Goal: Transaction & Acquisition: Purchase product/service

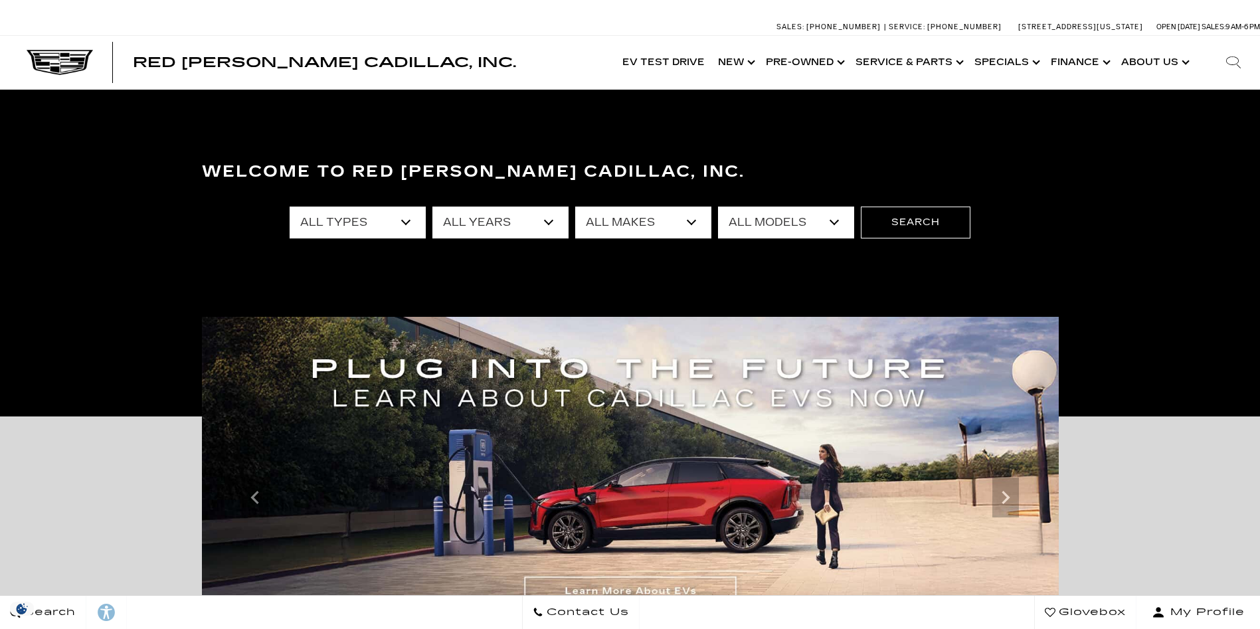
select select "Used"
click at [290, 207] on select "All Types New Used Certified Used Demo" at bounding box center [358, 223] width 136 height 32
click at [688, 219] on select "All Makes Audi BMW Buick Cadillac Chevrolet Dodge Ford Honda Jeep Land Rover Le…" at bounding box center [643, 223] width 136 height 32
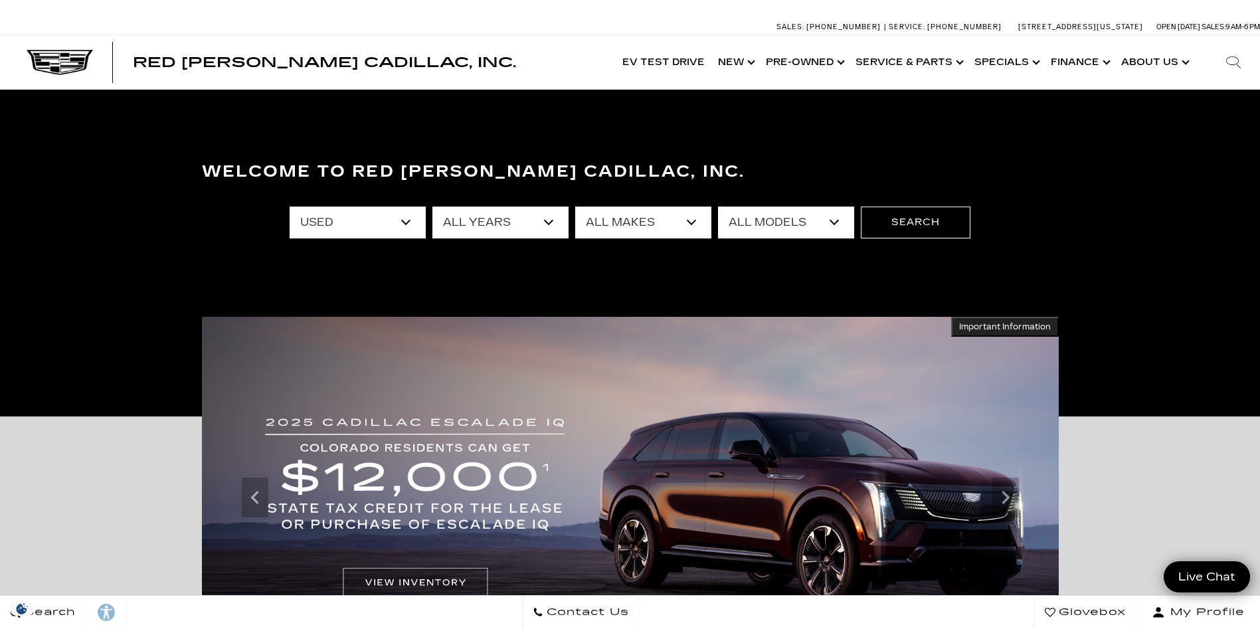
select select "Cadillac"
click at [575, 207] on select "All Makes Audi BMW Buick Cadillac Chevrolet Dodge Ford Honda Jeep Land Rover Le…" at bounding box center [643, 223] width 136 height 32
click at [834, 222] on select "All Models CT5 DTS Escalade Escalade ESV OPTIQ XT4 XT5 XT6" at bounding box center [786, 223] width 136 height 32
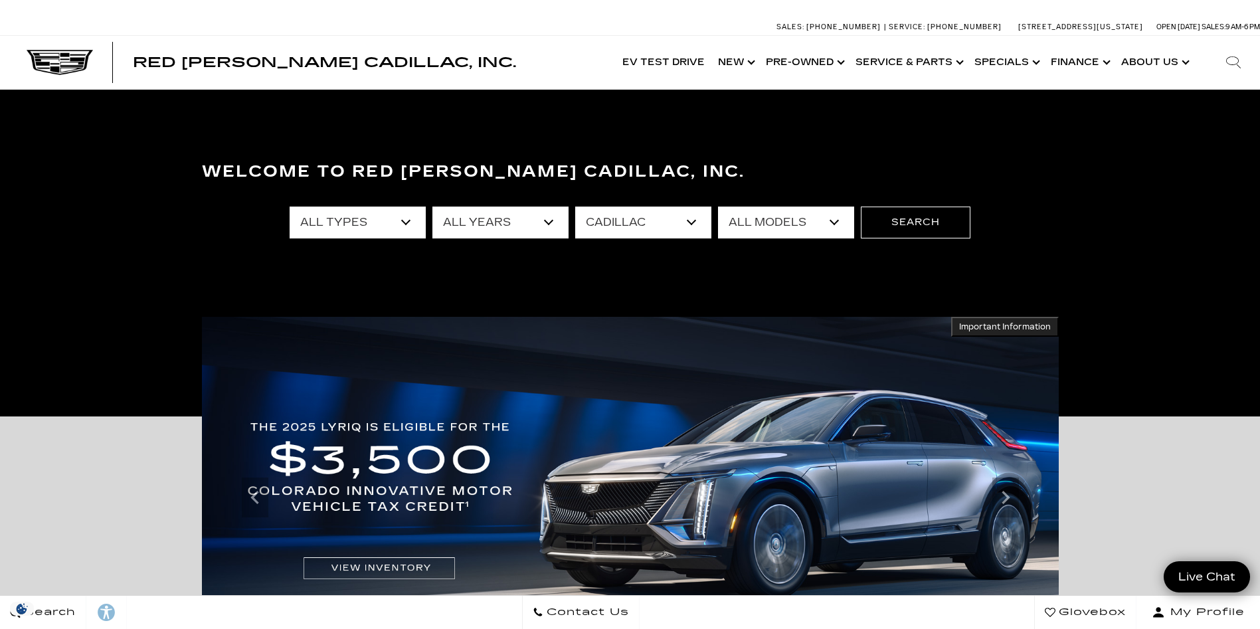
select select "Escalade"
click at [718, 207] on select "All Models CT5 DTS Escalade Escalade ESV OPTIQ XT4 XT5 XT6" at bounding box center [786, 223] width 136 height 32
click at [921, 228] on button "Search" at bounding box center [916, 223] width 110 height 32
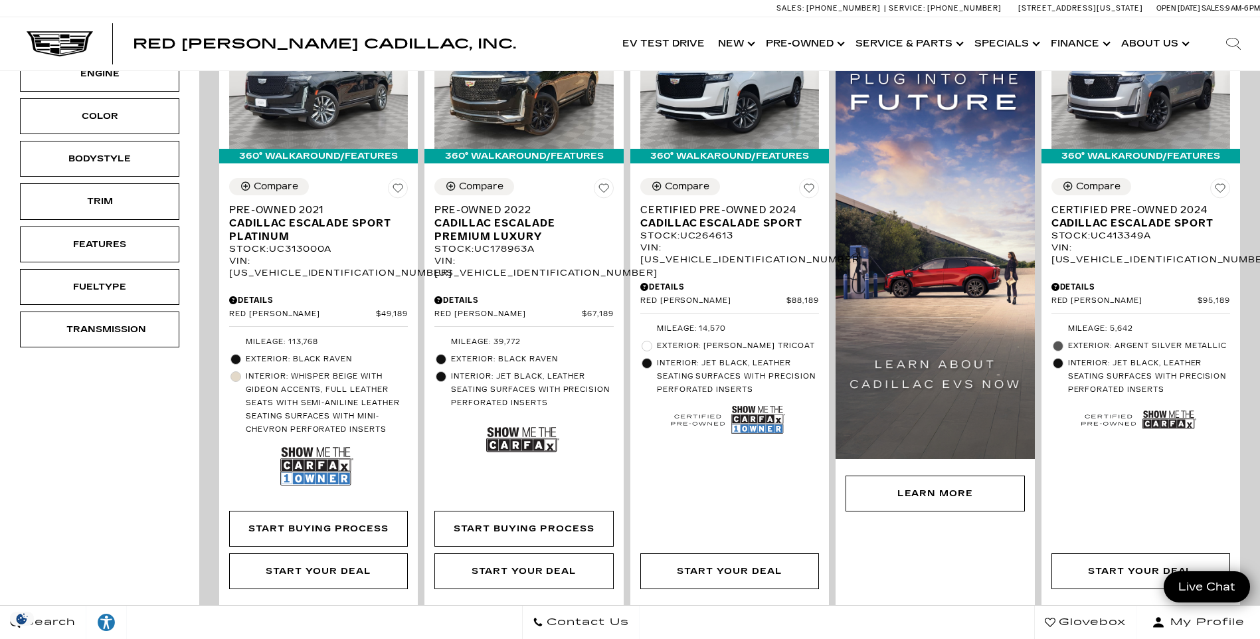
scroll to position [373, 0]
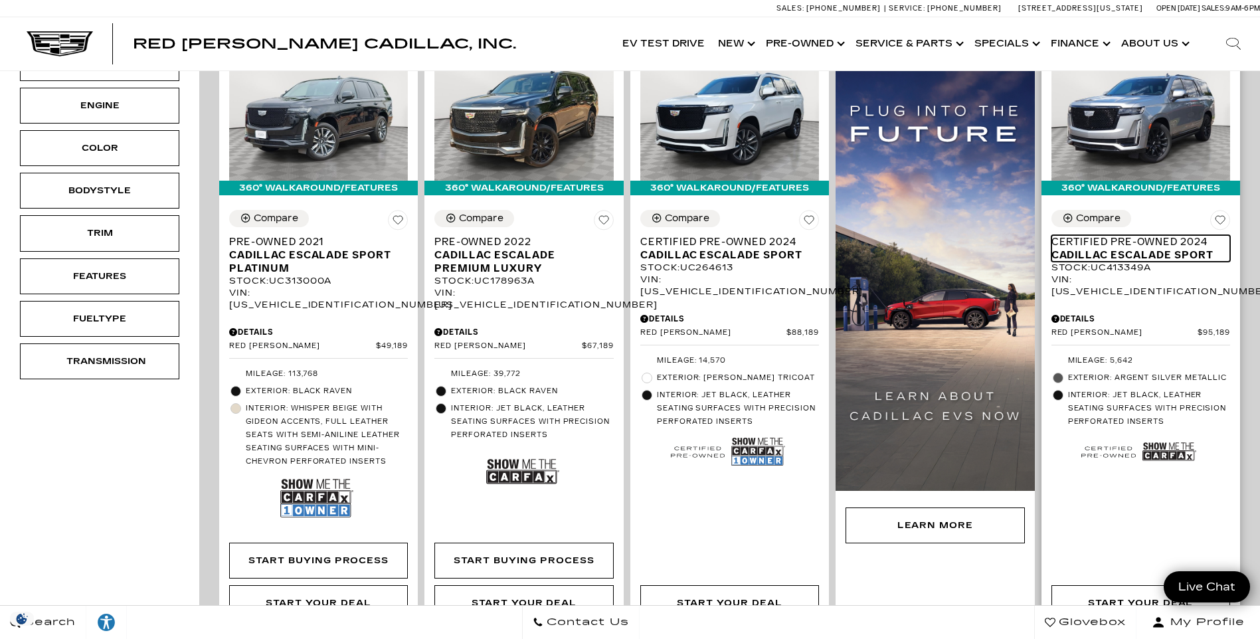
click at [1127, 248] on span "Cadillac Escalade Sport" at bounding box center [1136, 254] width 169 height 13
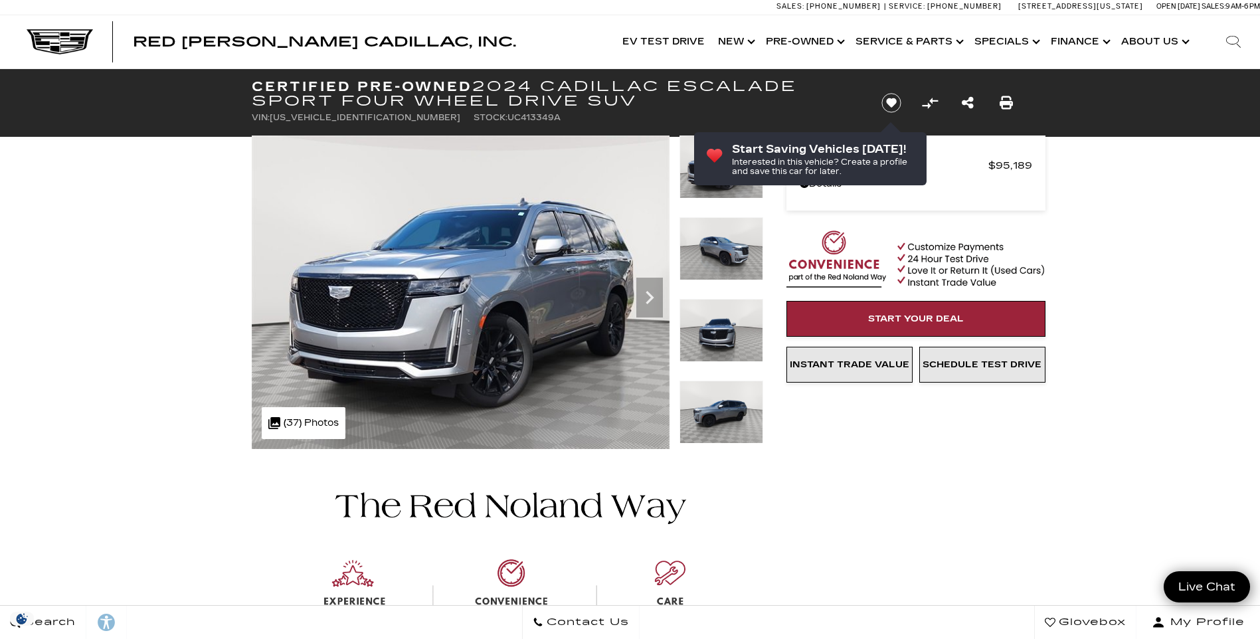
scroll to position [50, 0]
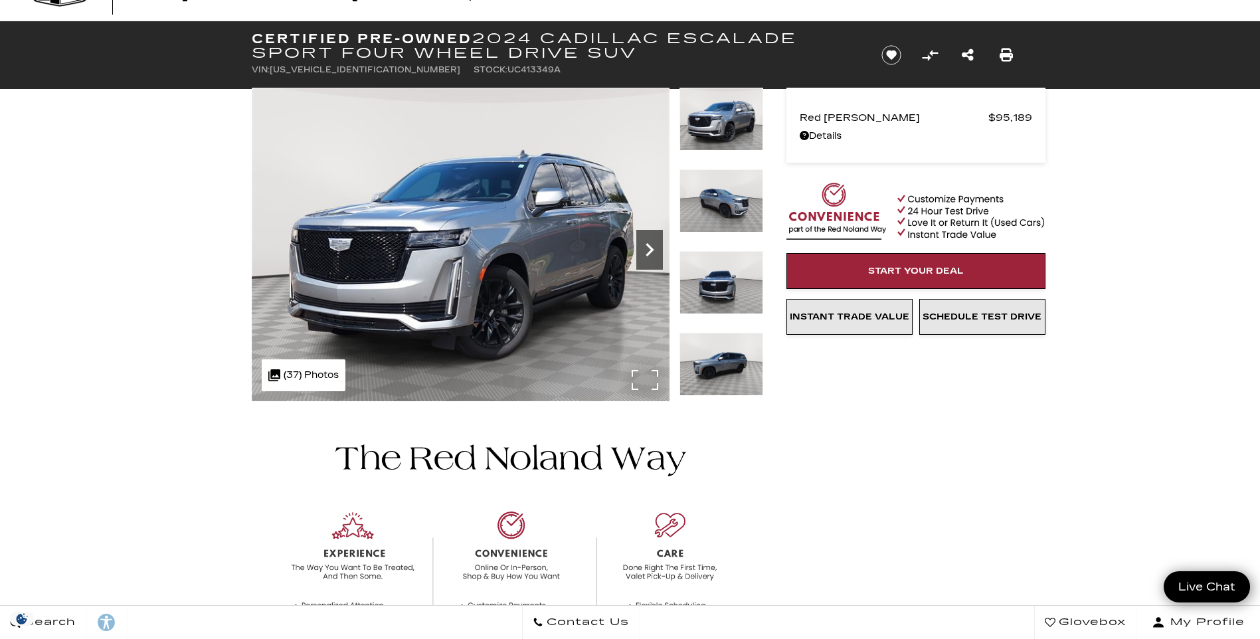
click at [650, 251] on icon "Next" at bounding box center [650, 249] width 8 height 13
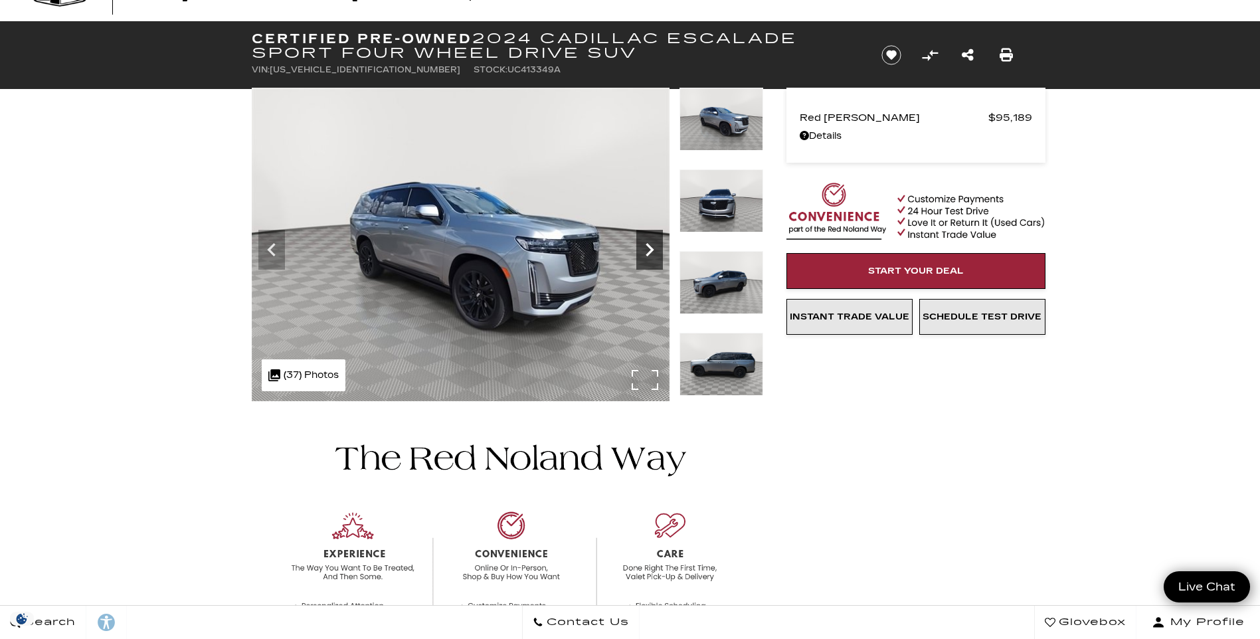
click at [650, 251] on icon "Next" at bounding box center [650, 249] width 8 height 13
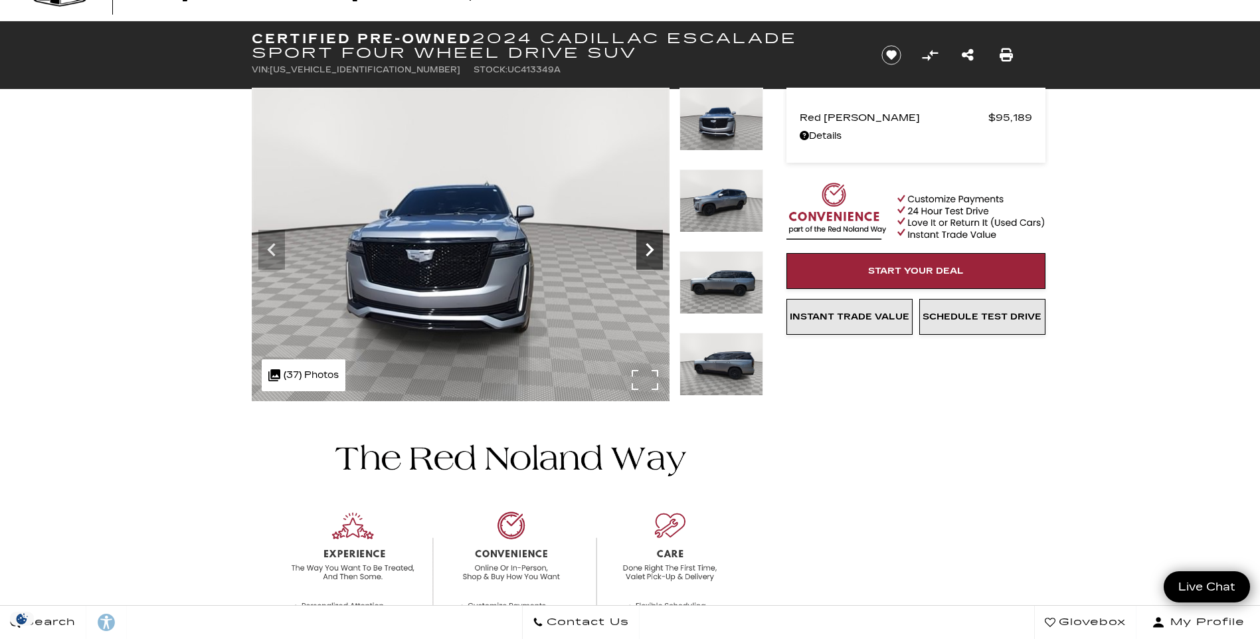
click at [650, 251] on icon "Next" at bounding box center [650, 249] width 8 height 13
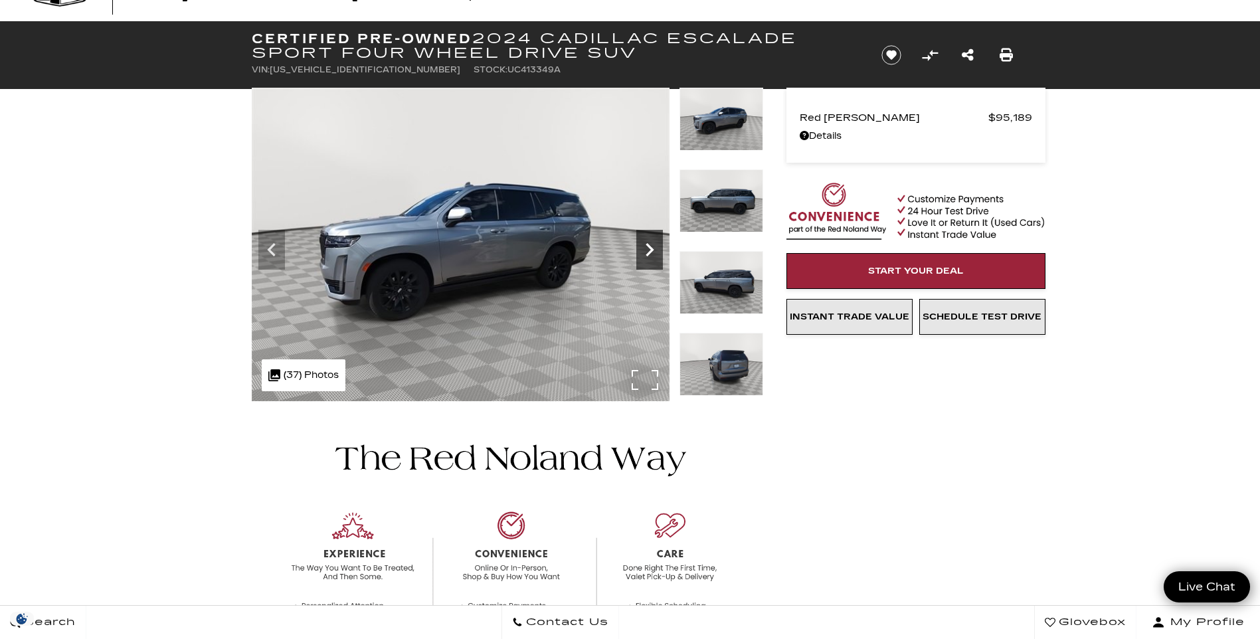
click at [650, 251] on icon "Next" at bounding box center [650, 249] width 8 height 13
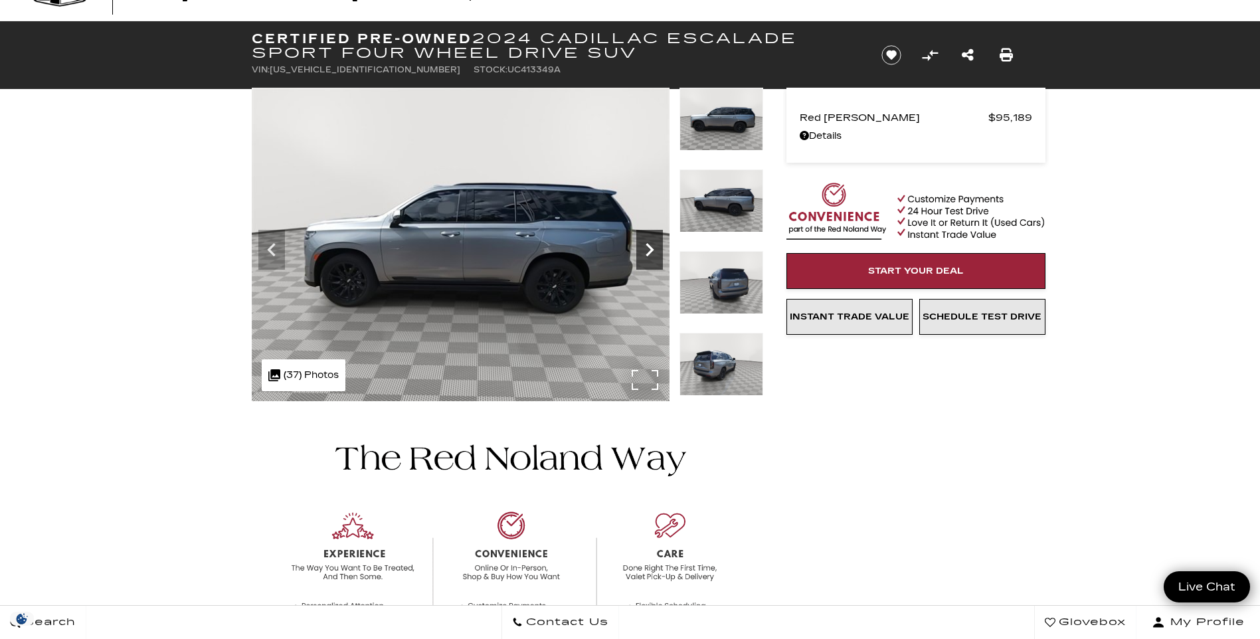
click at [650, 251] on icon "Next" at bounding box center [650, 249] width 8 height 13
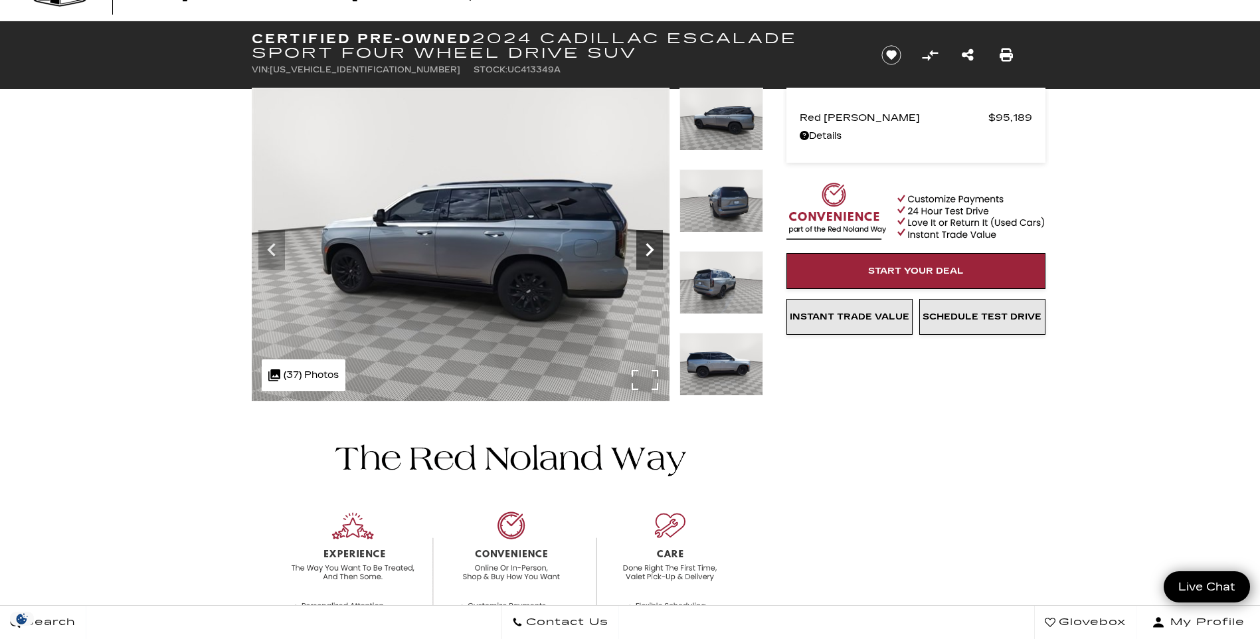
click at [650, 251] on icon "Next" at bounding box center [650, 249] width 8 height 13
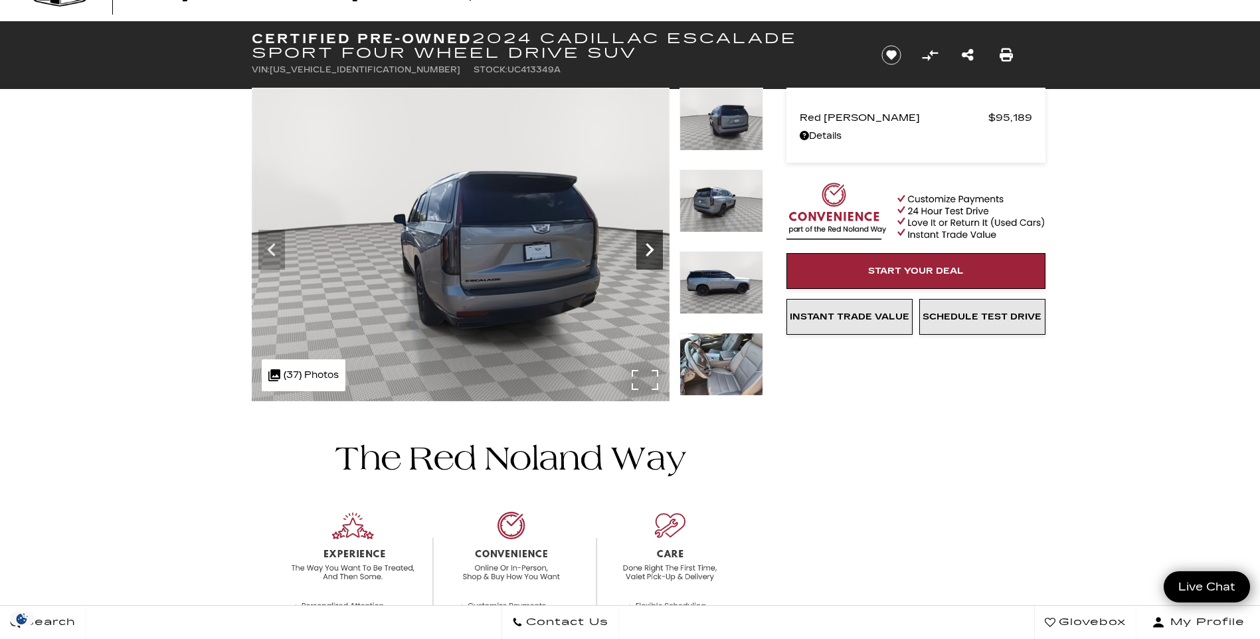
click at [650, 251] on icon "Next" at bounding box center [650, 249] width 8 height 13
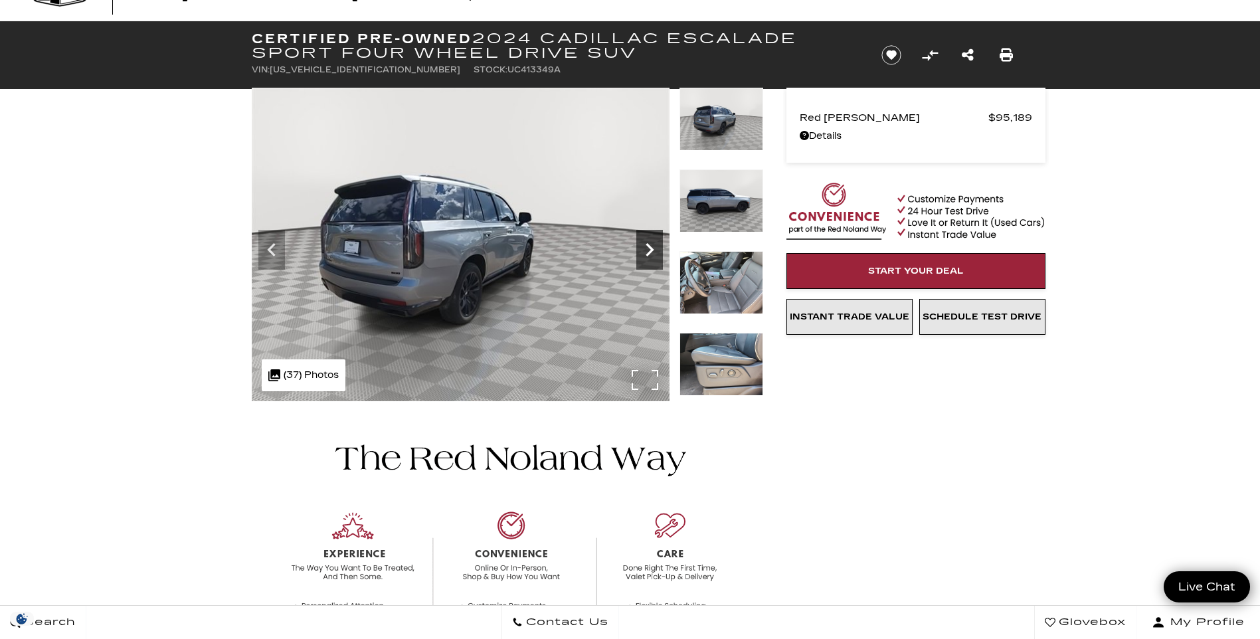
click at [650, 251] on icon "Next" at bounding box center [650, 249] width 8 height 13
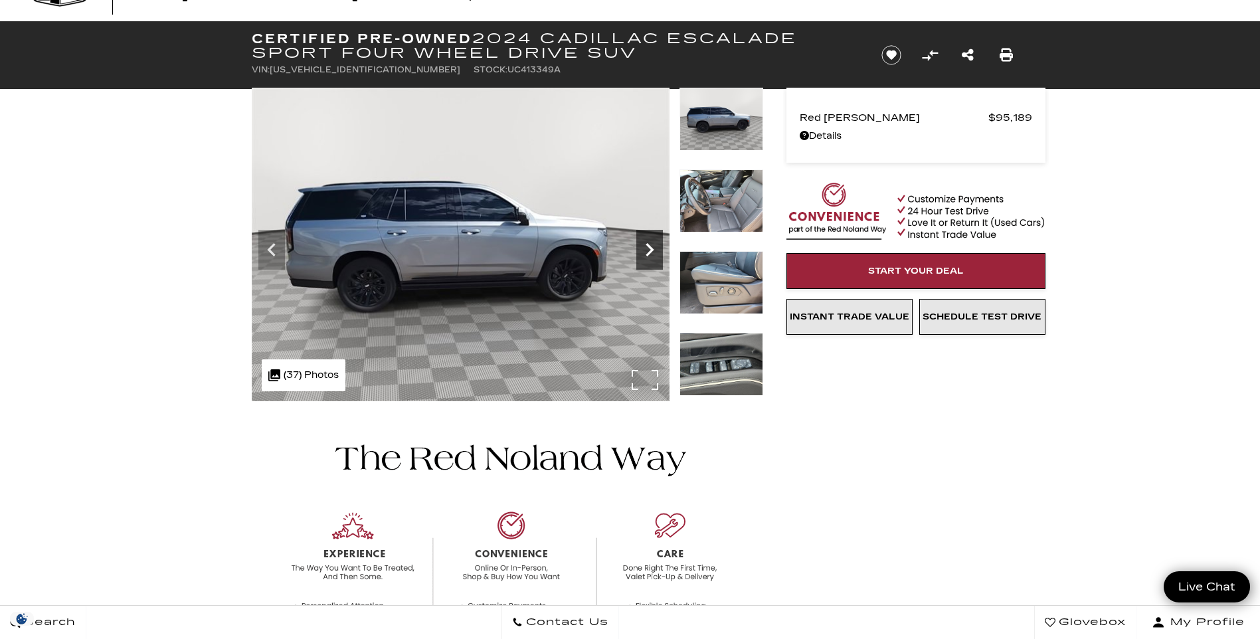
click at [650, 251] on icon "Next" at bounding box center [650, 249] width 8 height 13
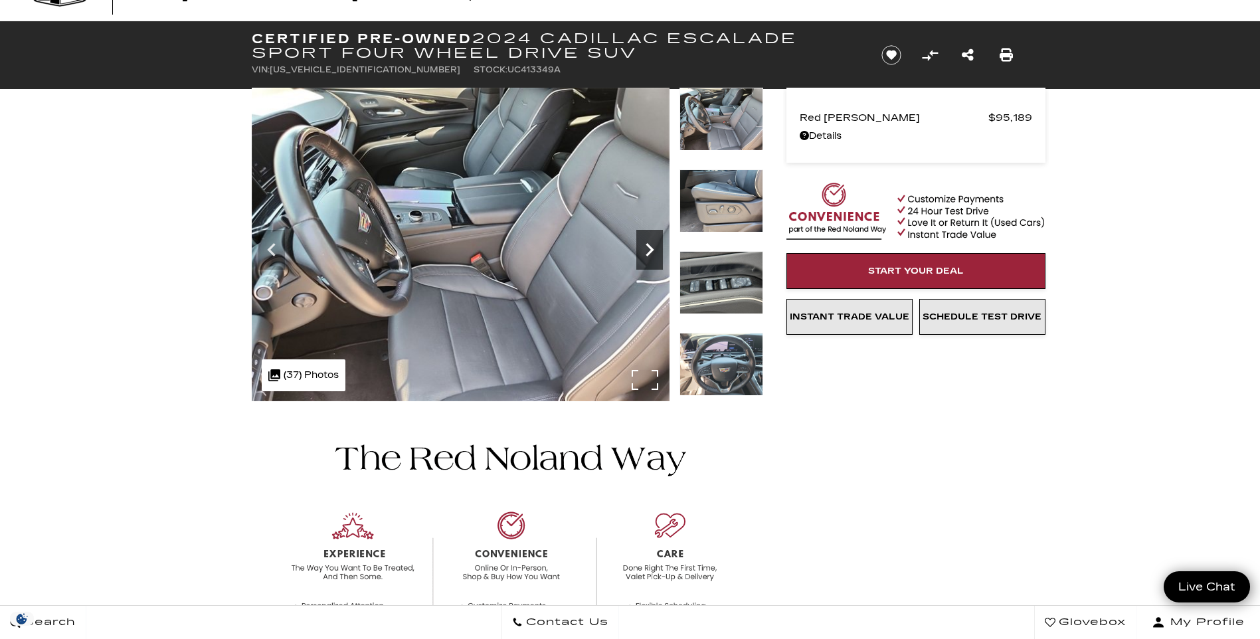
click at [650, 251] on icon "Next" at bounding box center [650, 249] width 8 height 13
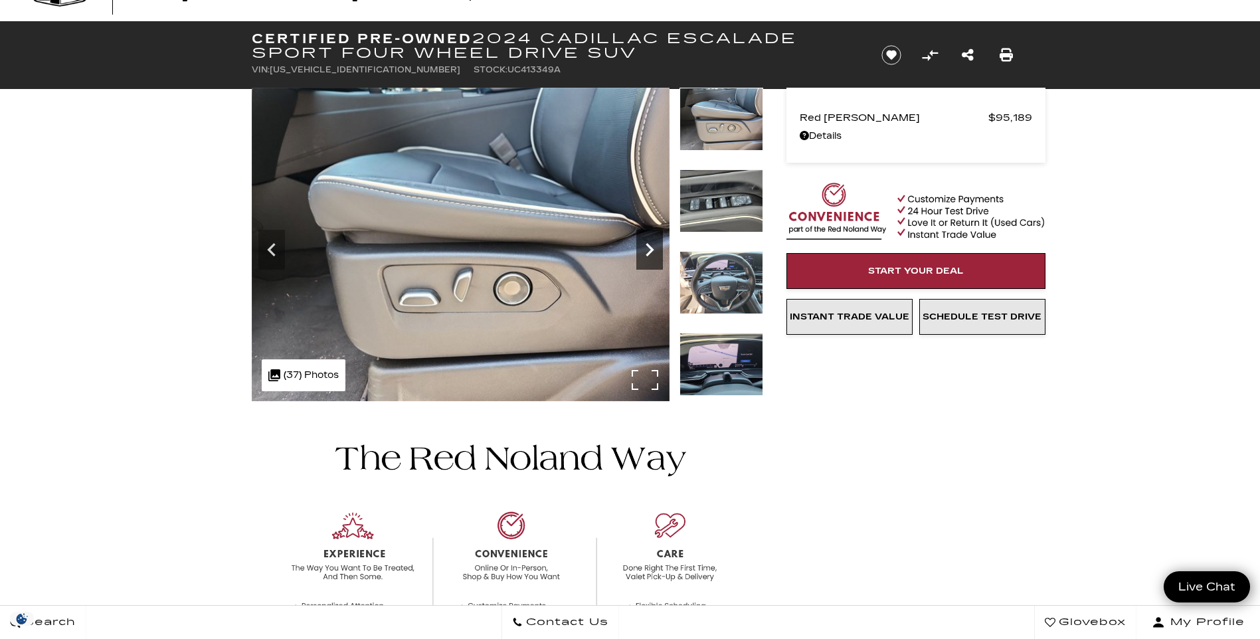
click at [650, 251] on icon "Next" at bounding box center [650, 249] width 8 height 13
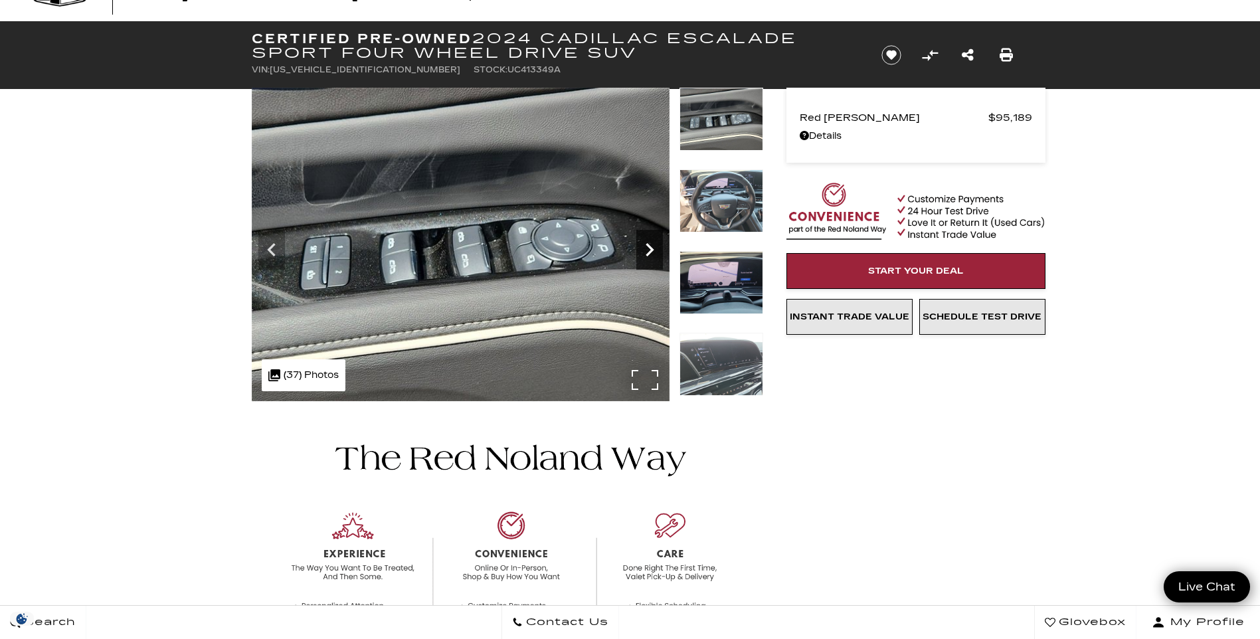
click at [650, 251] on icon "Next" at bounding box center [650, 249] width 8 height 13
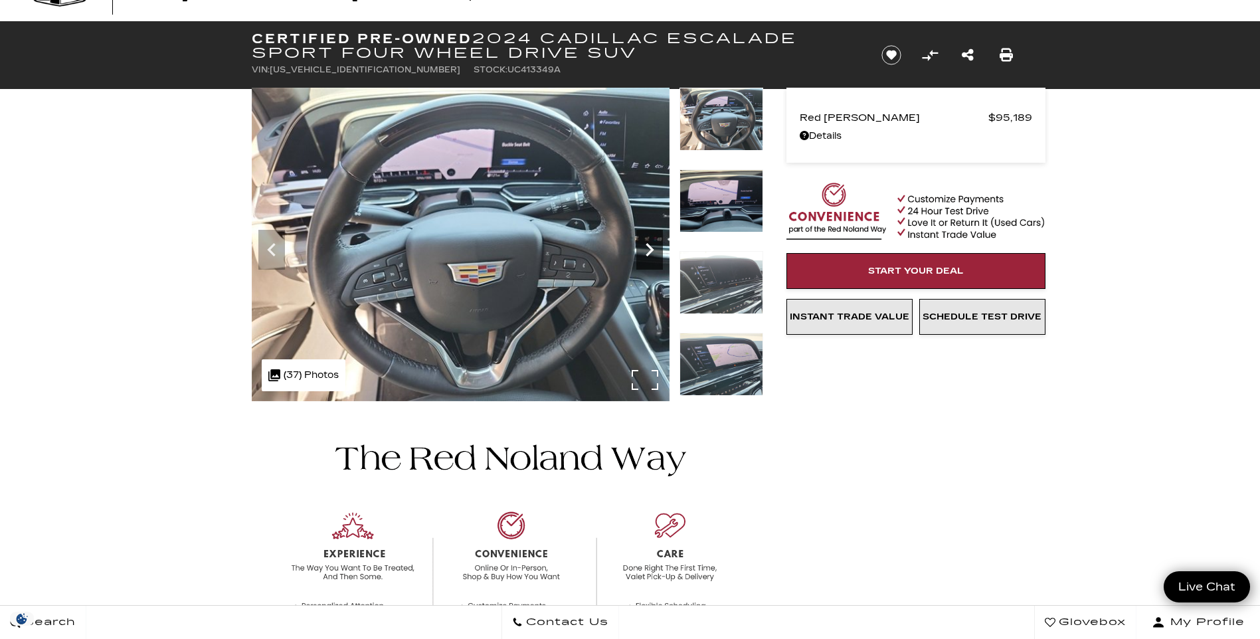
click at [650, 251] on icon "Next" at bounding box center [650, 249] width 8 height 13
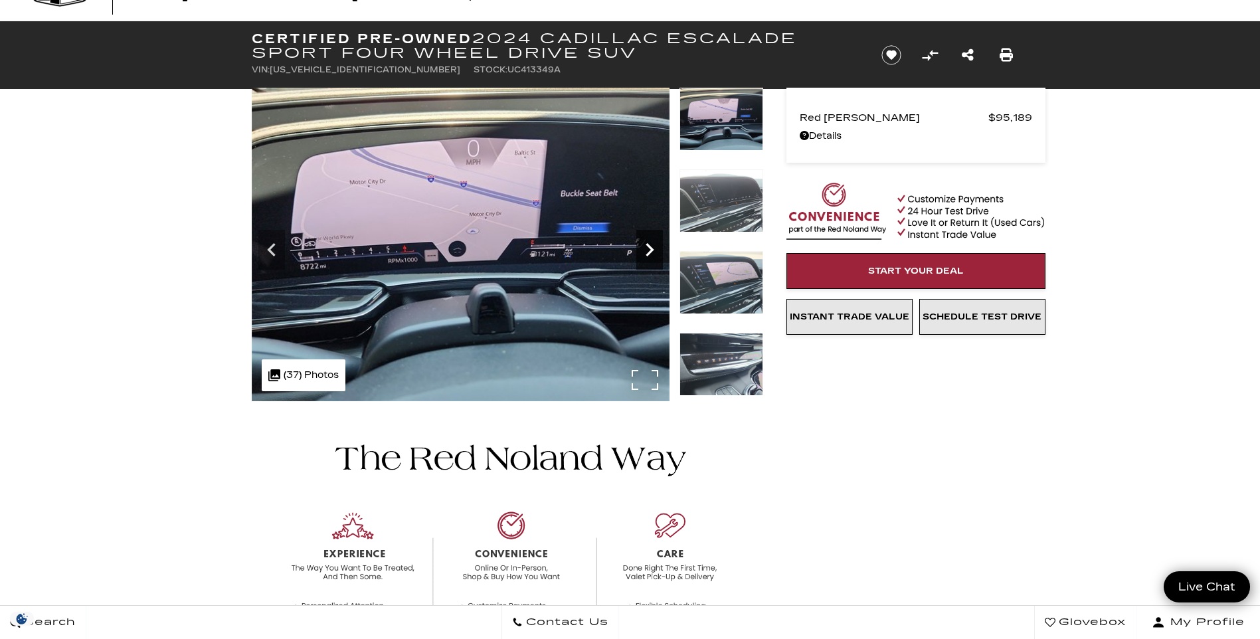
click at [650, 251] on icon "Next" at bounding box center [650, 249] width 8 height 13
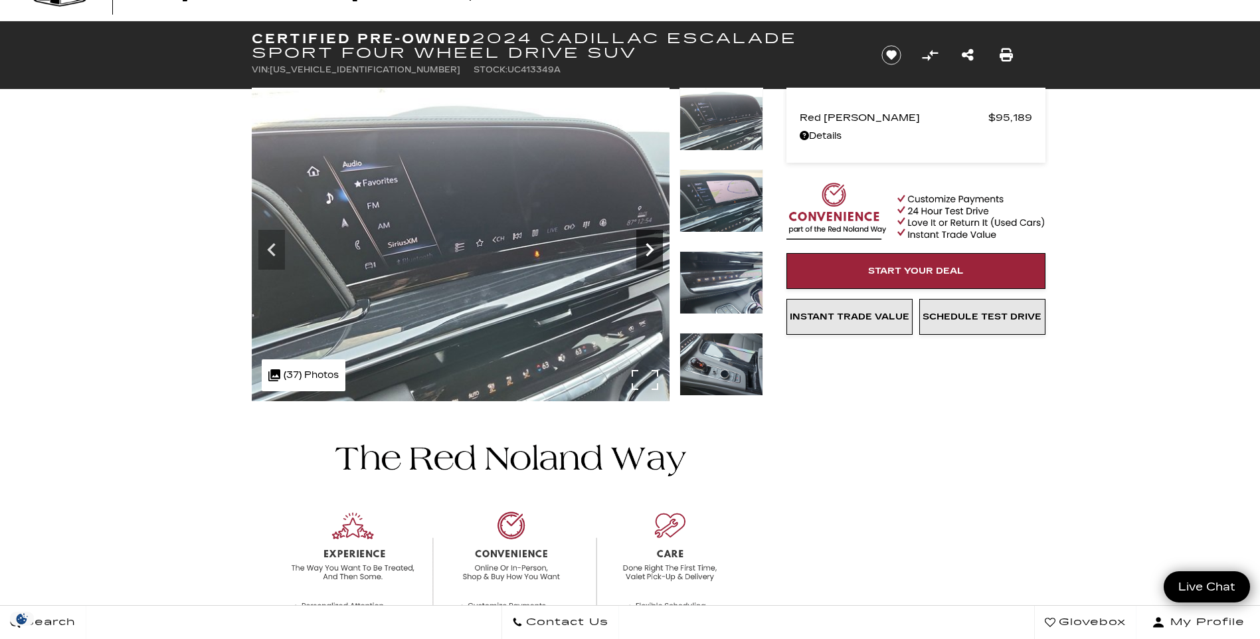
click at [650, 251] on icon "Next" at bounding box center [650, 249] width 8 height 13
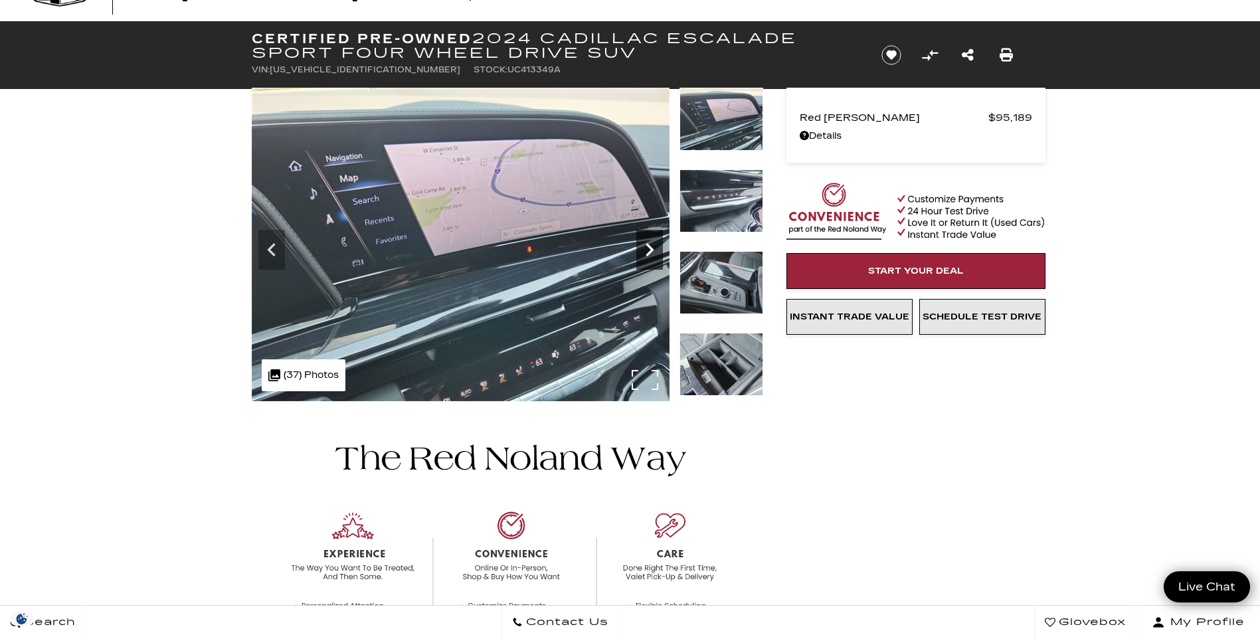
click at [650, 251] on icon "Next" at bounding box center [650, 249] width 8 height 13
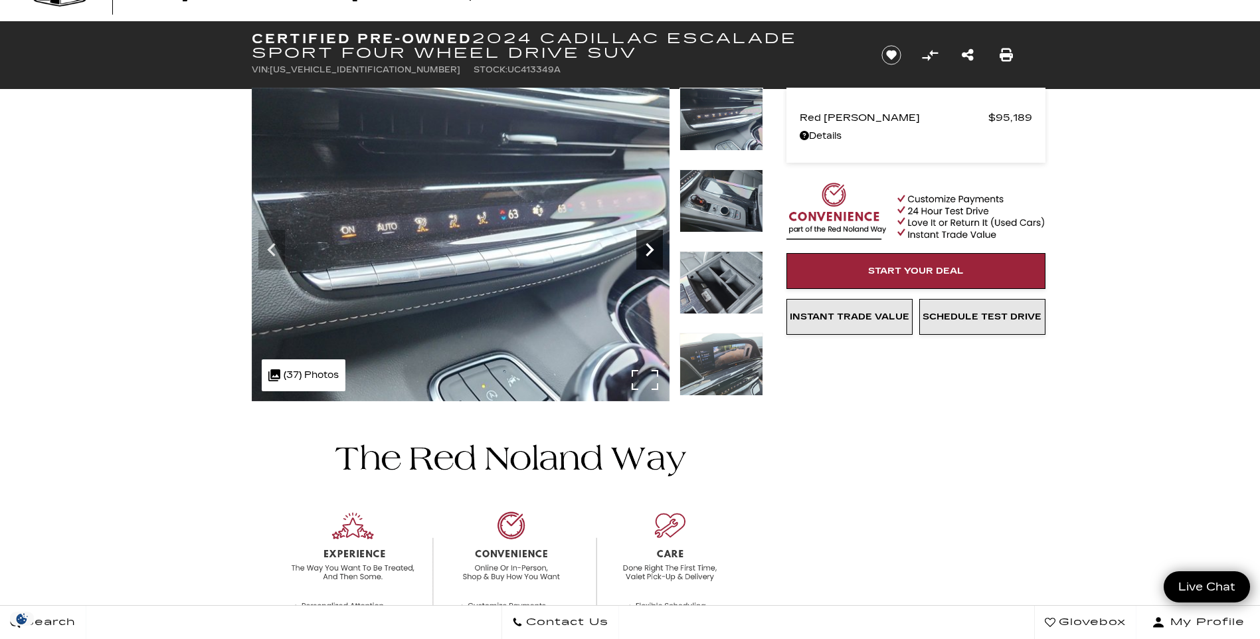
click at [650, 251] on icon "Next" at bounding box center [650, 249] width 8 height 13
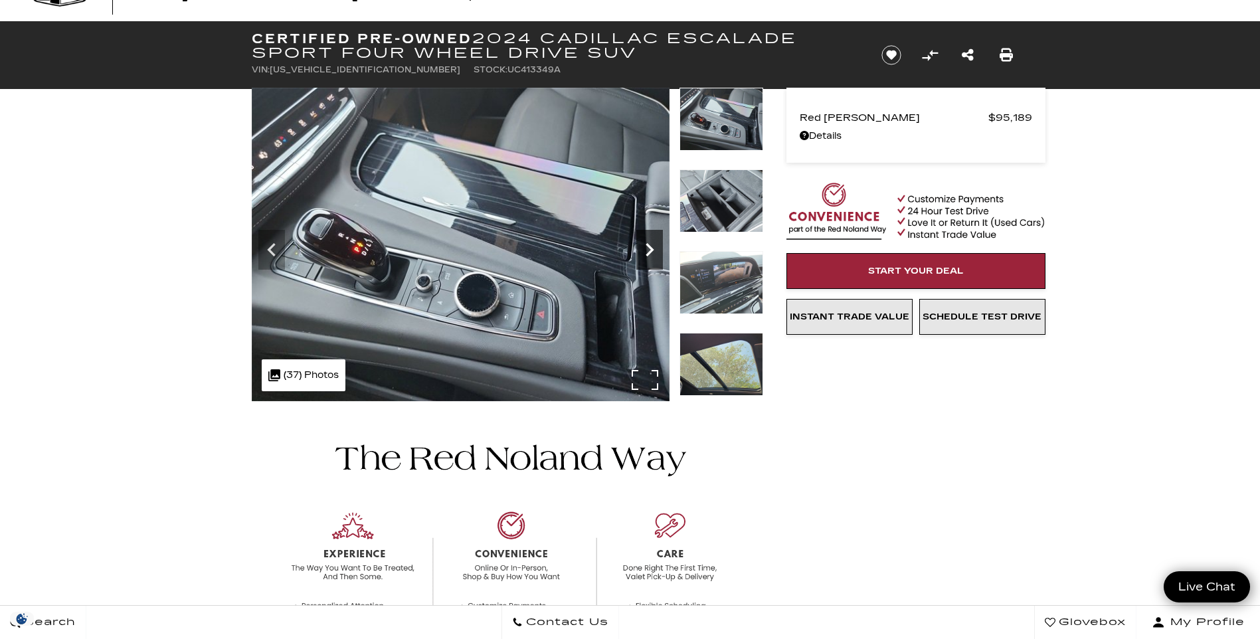
click at [650, 251] on icon "Next" at bounding box center [650, 249] width 8 height 13
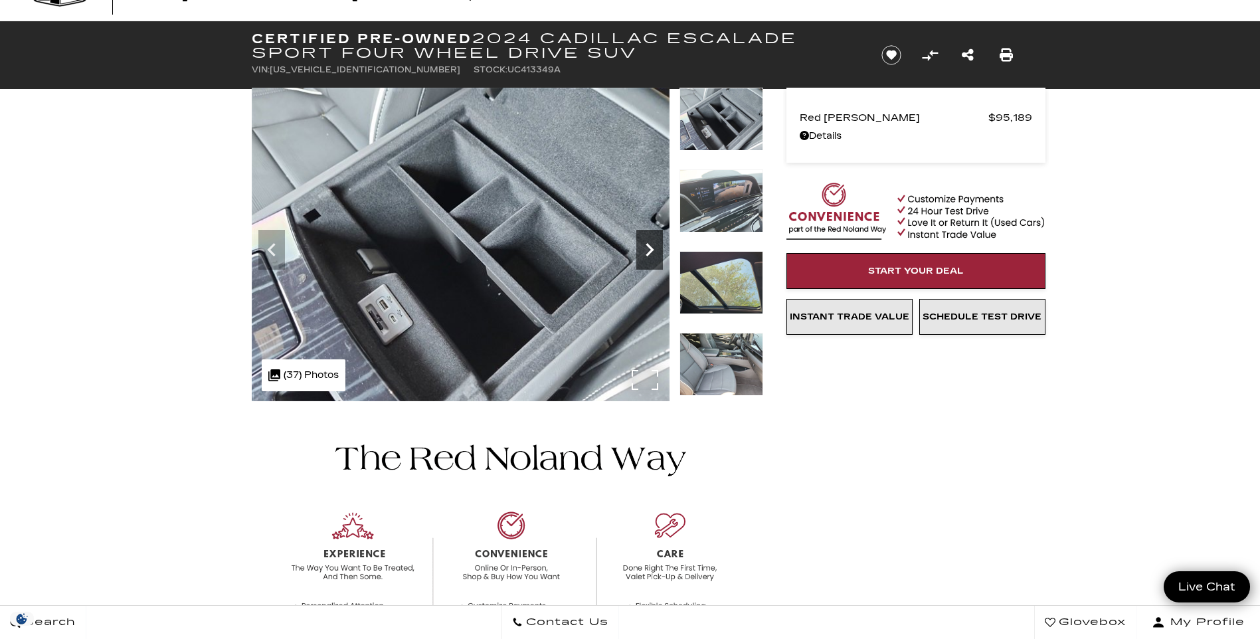
click at [649, 251] on icon "Next" at bounding box center [649, 250] width 27 height 27
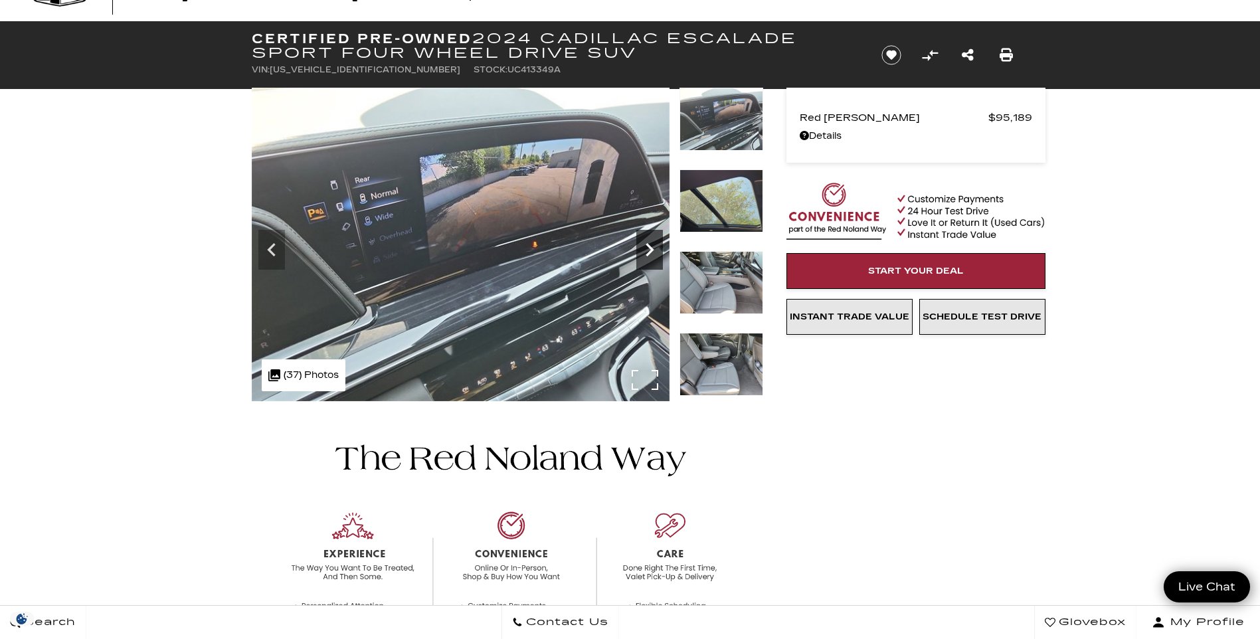
click at [649, 251] on icon "Next" at bounding box center [649, 250] width 27 height 27
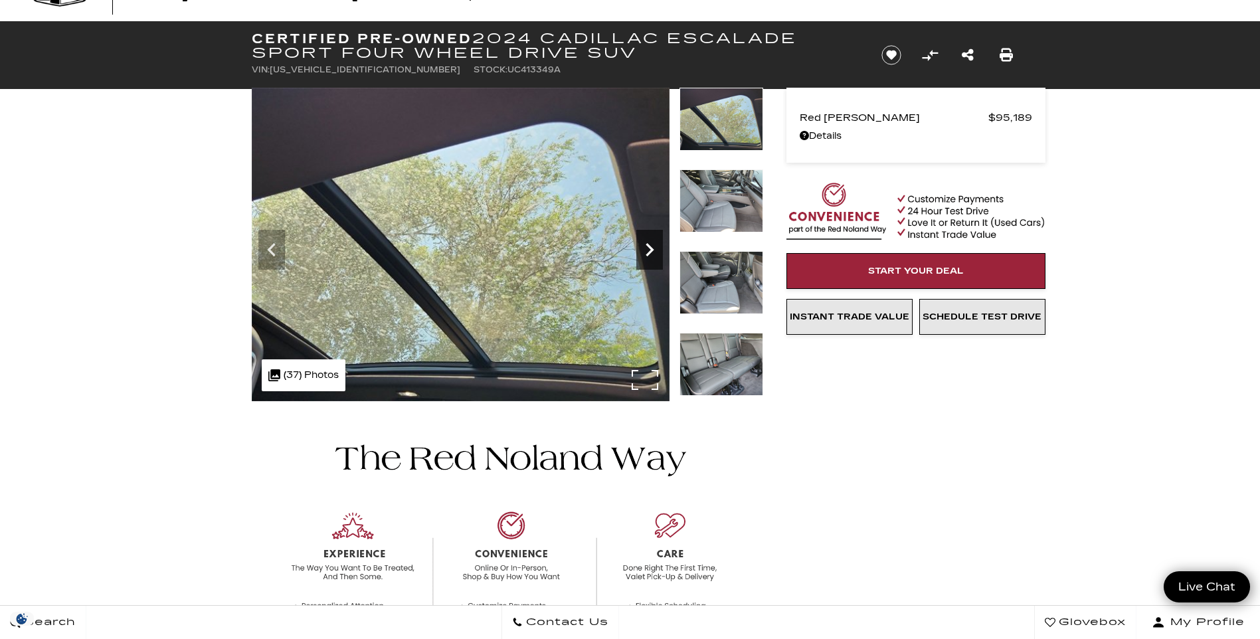
click at [649, 251] on icon "Next" at bounding box center [649, 250] width 27 height 27
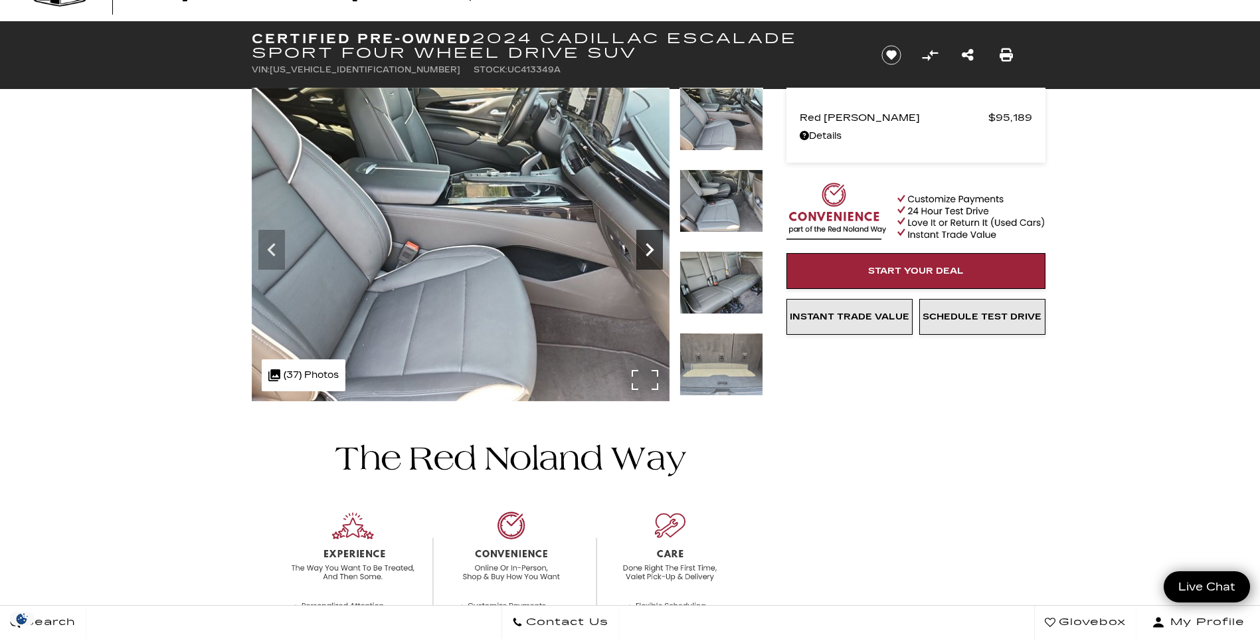
click at [649, 251] on icon "Next" at bounding box center [649, 250] width 27 height 27
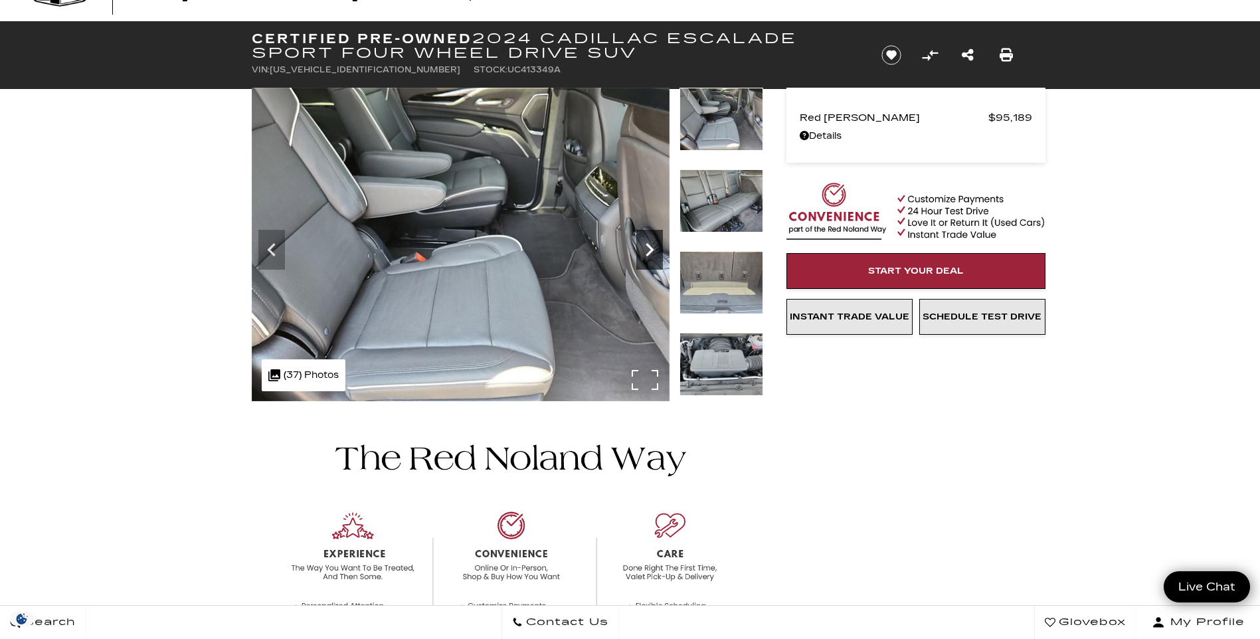
click at [650, 250] on icon "Next" at bounding box center [650, 249] width 8 height 13
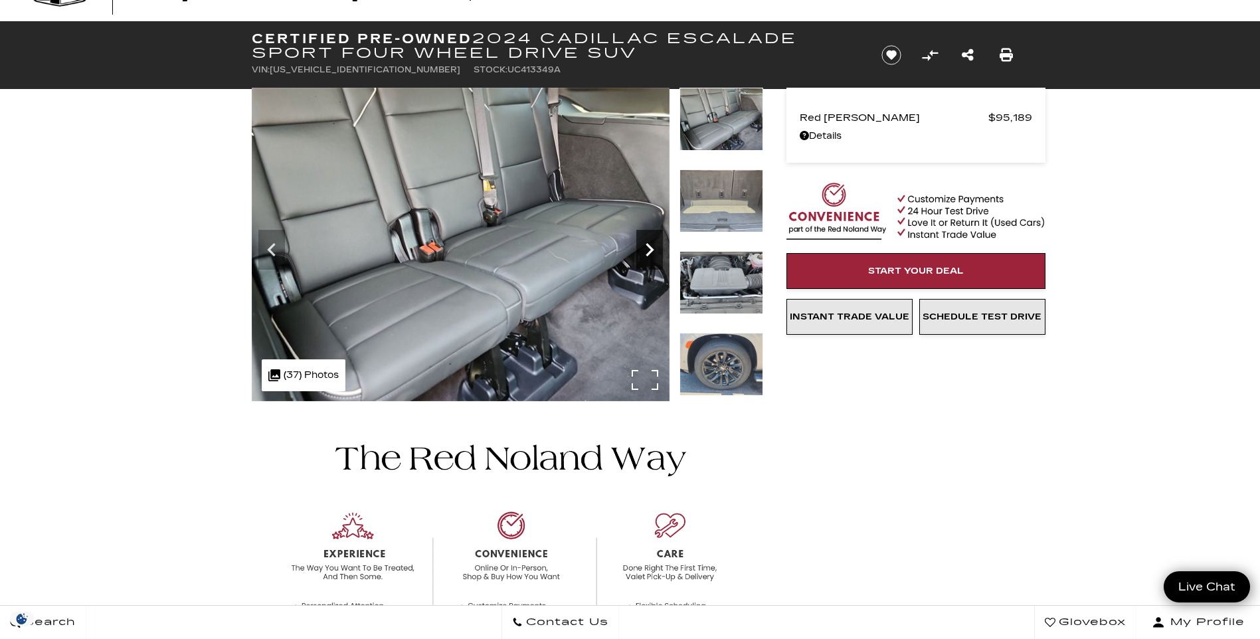
click at [650, 250] on icon "Next" at bounding box center [650, 249] width 8 height 13
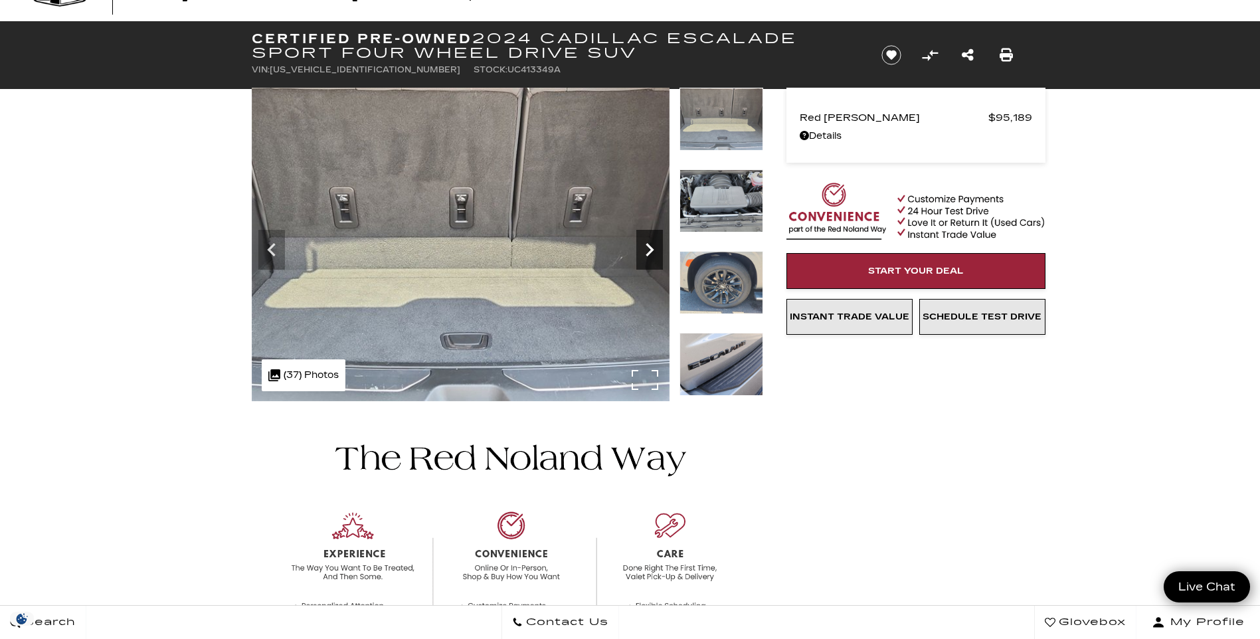
click at [650, 250] on icon "Next" at bounding box center [650, 249] width 8 height 13
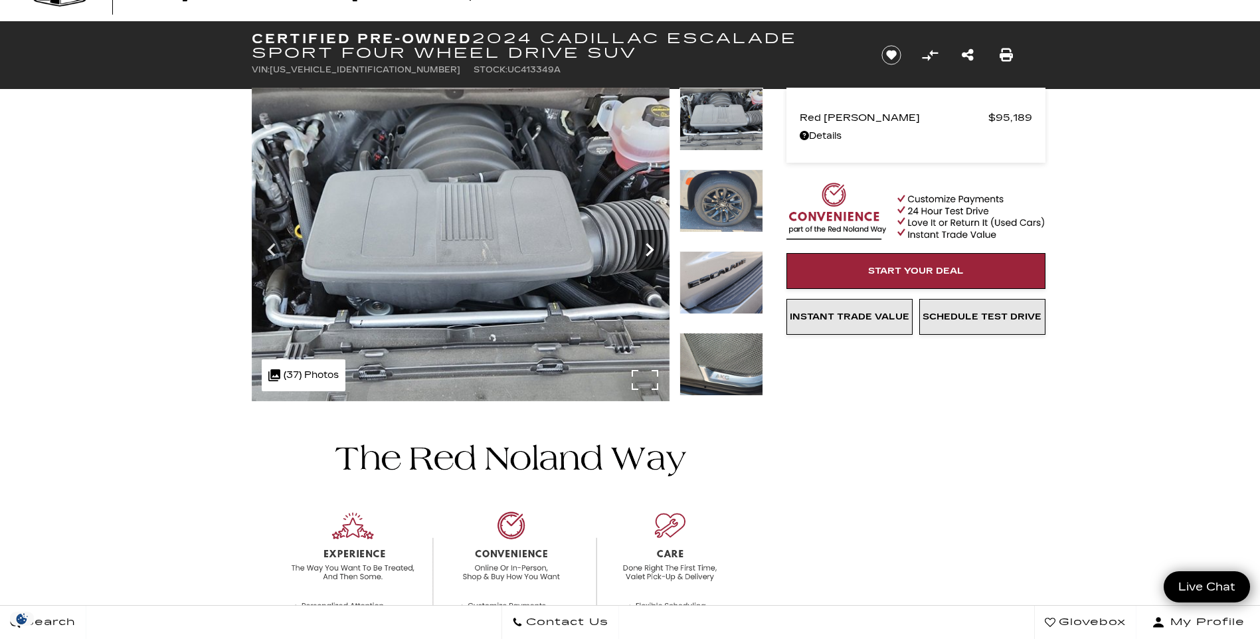
click at [650, 250] on icon "Next" at bounding box center [650, 249] width 8 height 13
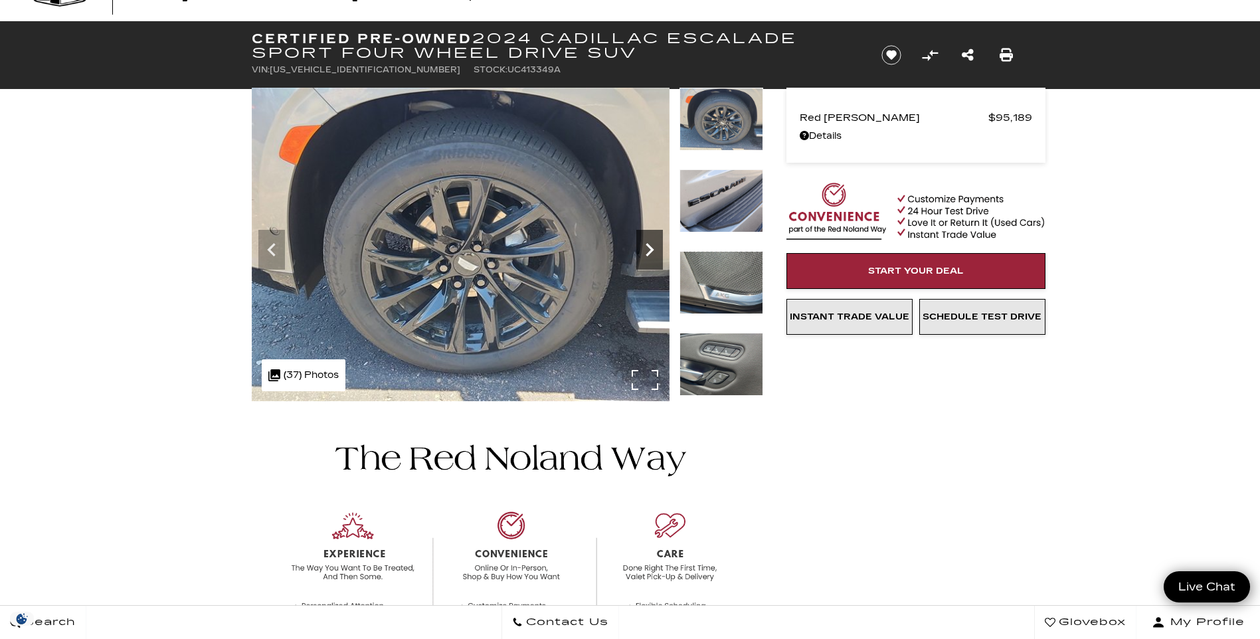
click at [650, 250] on icon "Next" at bounding box center [650, 249] width 8 height 13
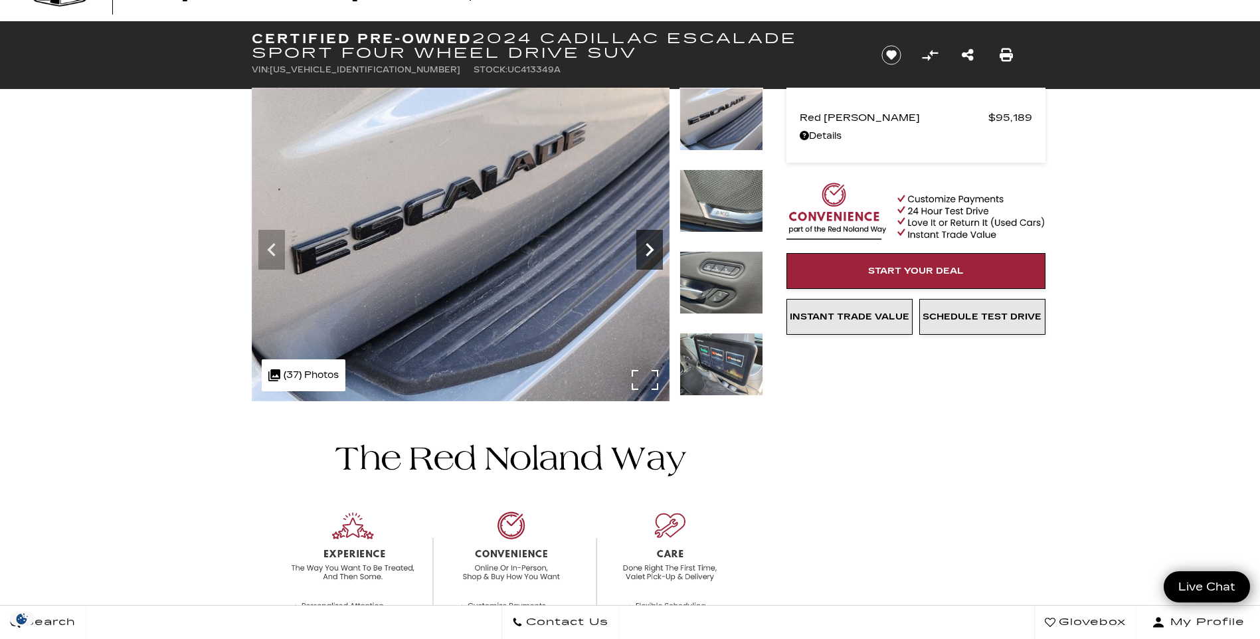
click at [650, 250] on icon "Next" at bounding box center [650, 249] width 8 height 13
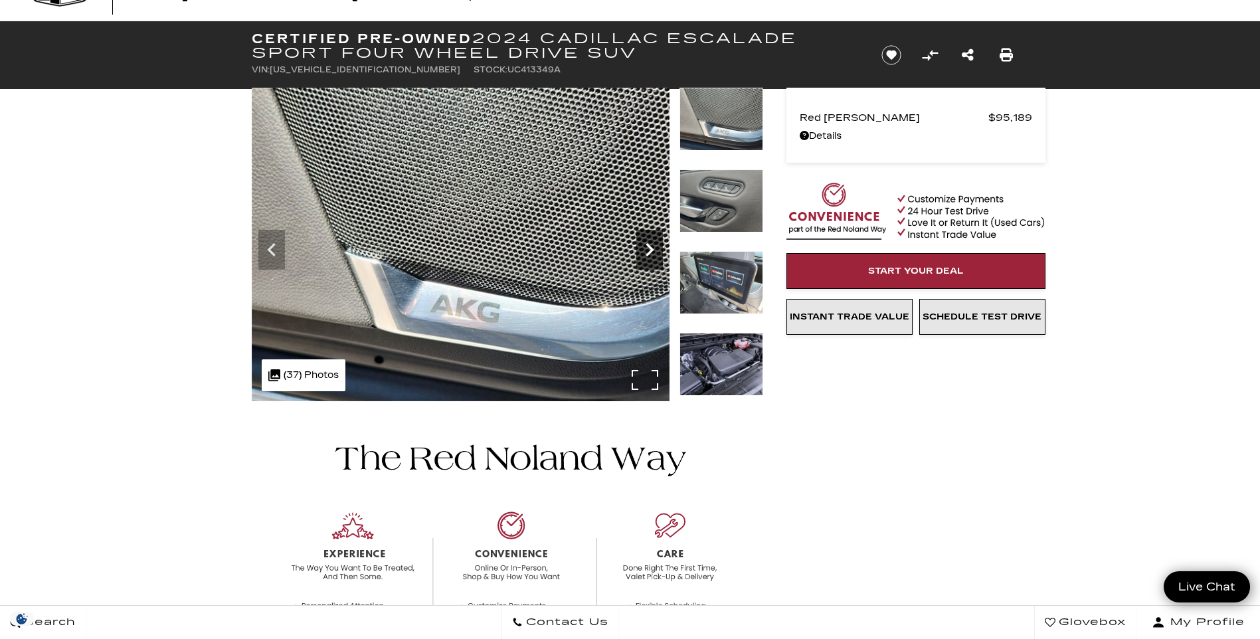
click at [650, 250] on icon "Next" at bounding box center [650, 249] width 8 height 13
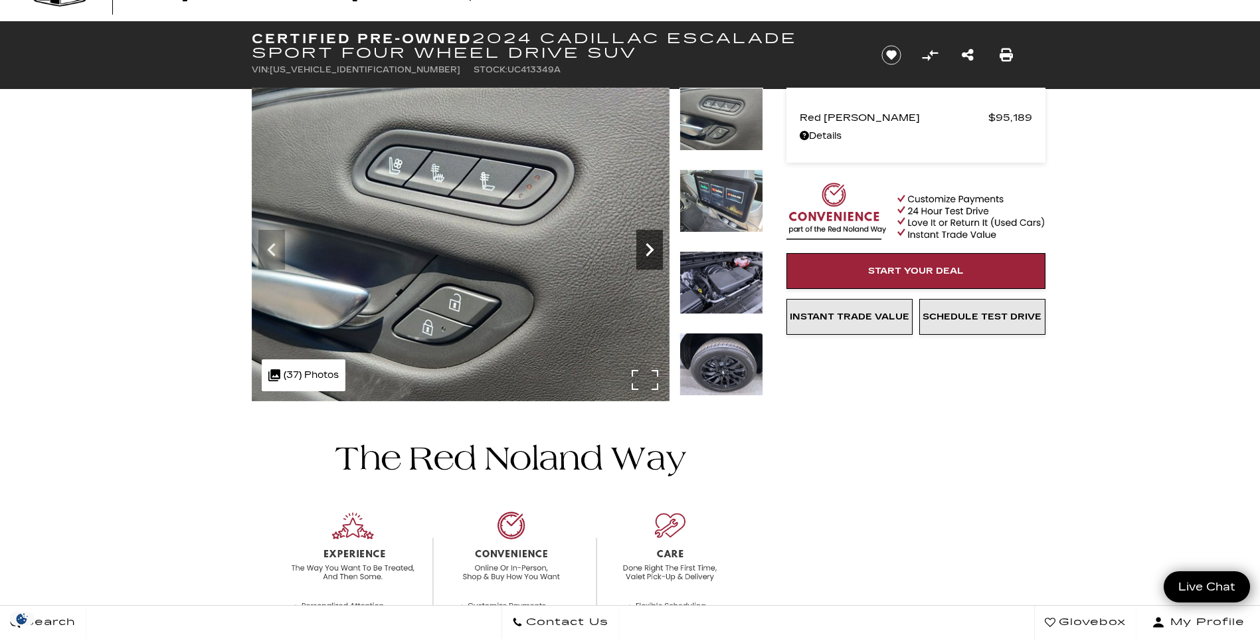
click at [650, 250] on icon "Next" at bounding box center [649, 250] width 27 height 27
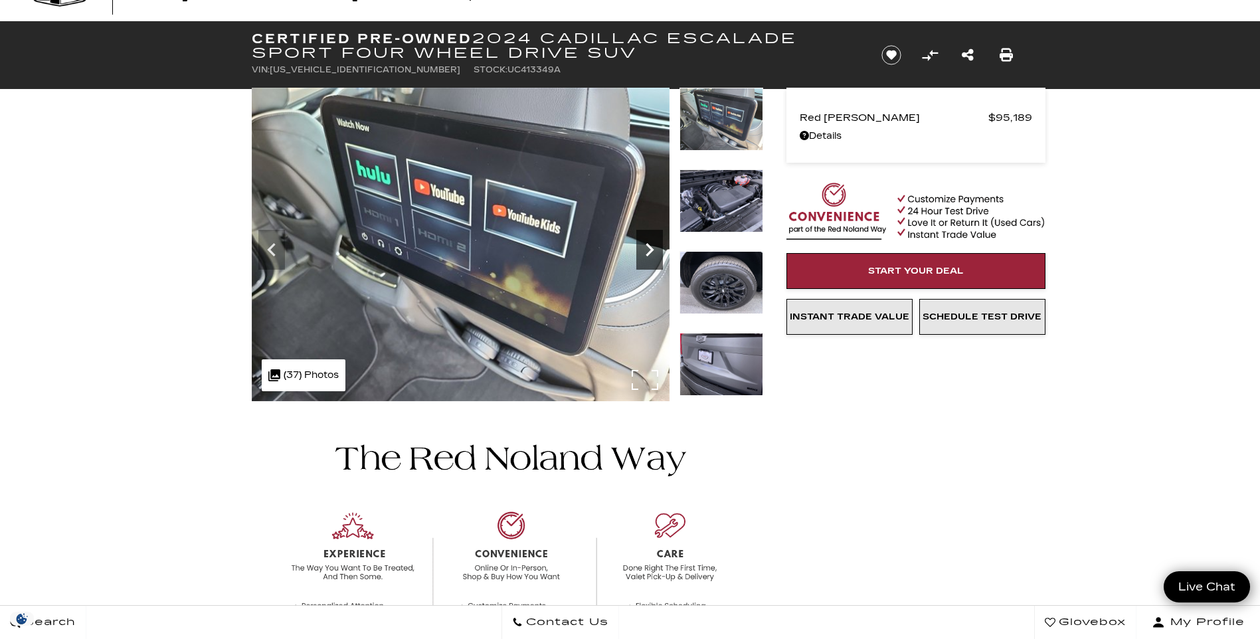
click at [650, 250] on icon "Next" at bounding box center [649, 250] width 27 height 27
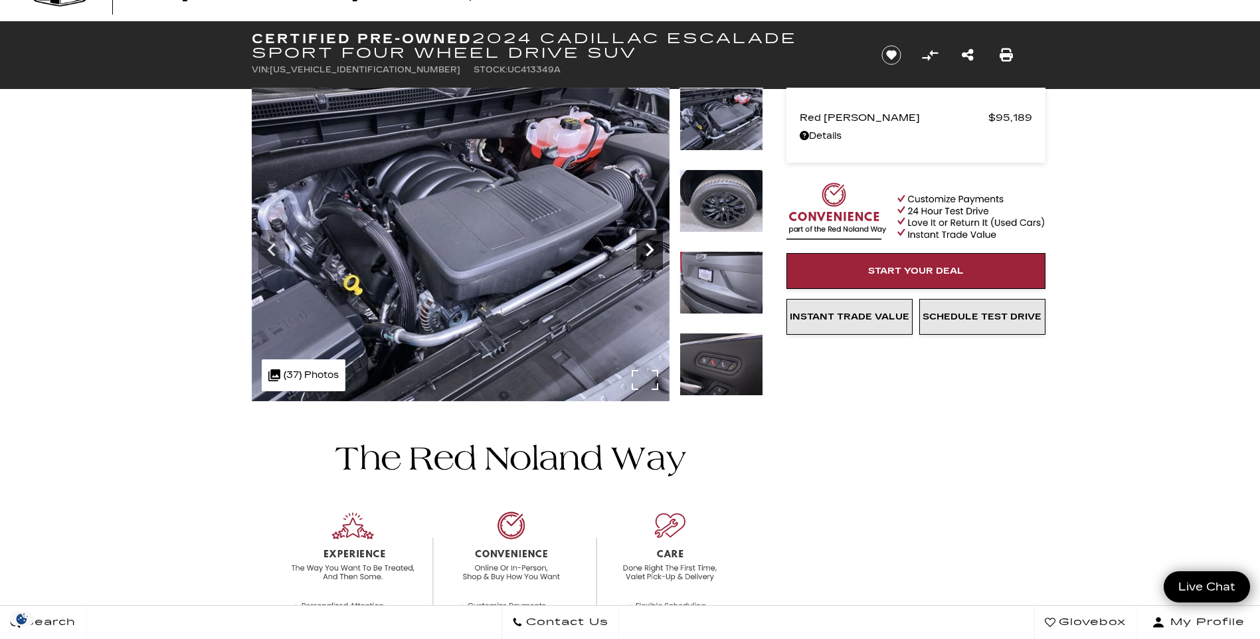
click at [650, 250] on icon "Next" at bounding box center [649, 250] width 27 height 27
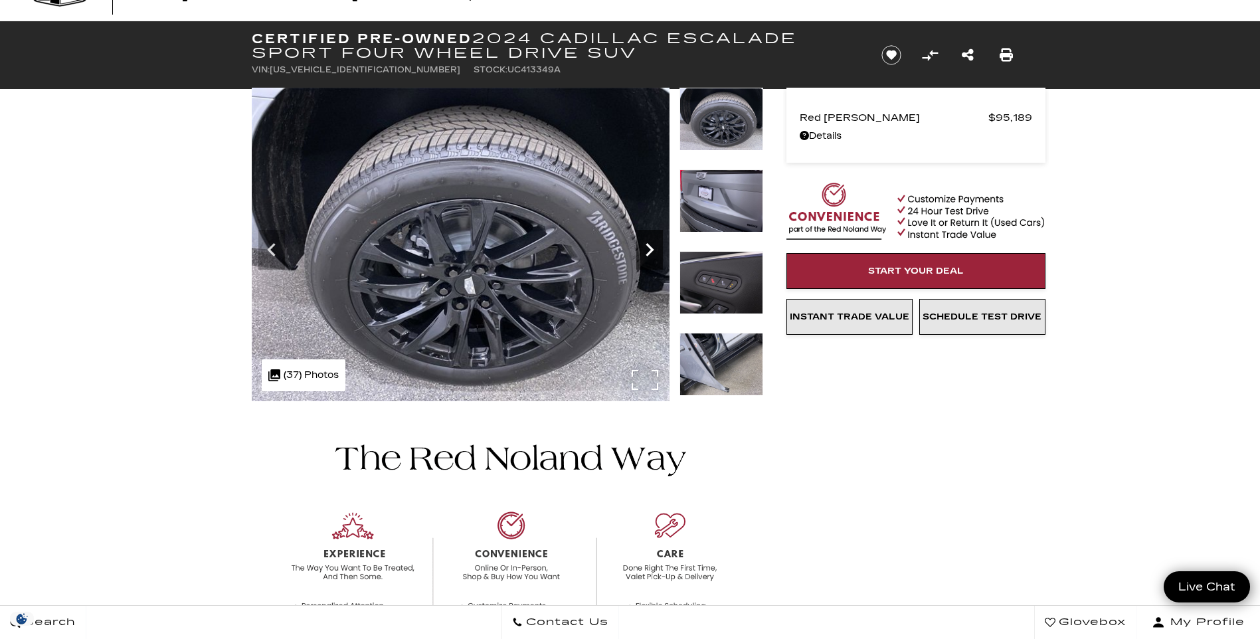
click at [650, 250] on icon "Next" at bounding box center [649, 250] width 27 height 27
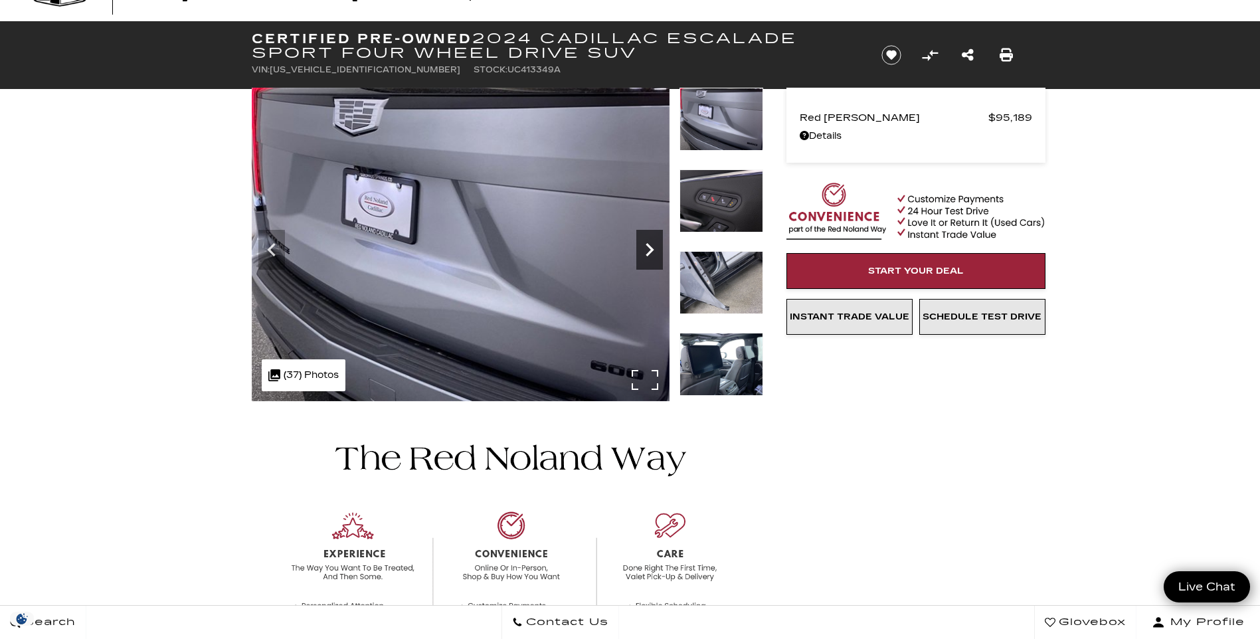
click at [650, 250] on icon "Next" at bounding box center [649, 250] width 27 height 27
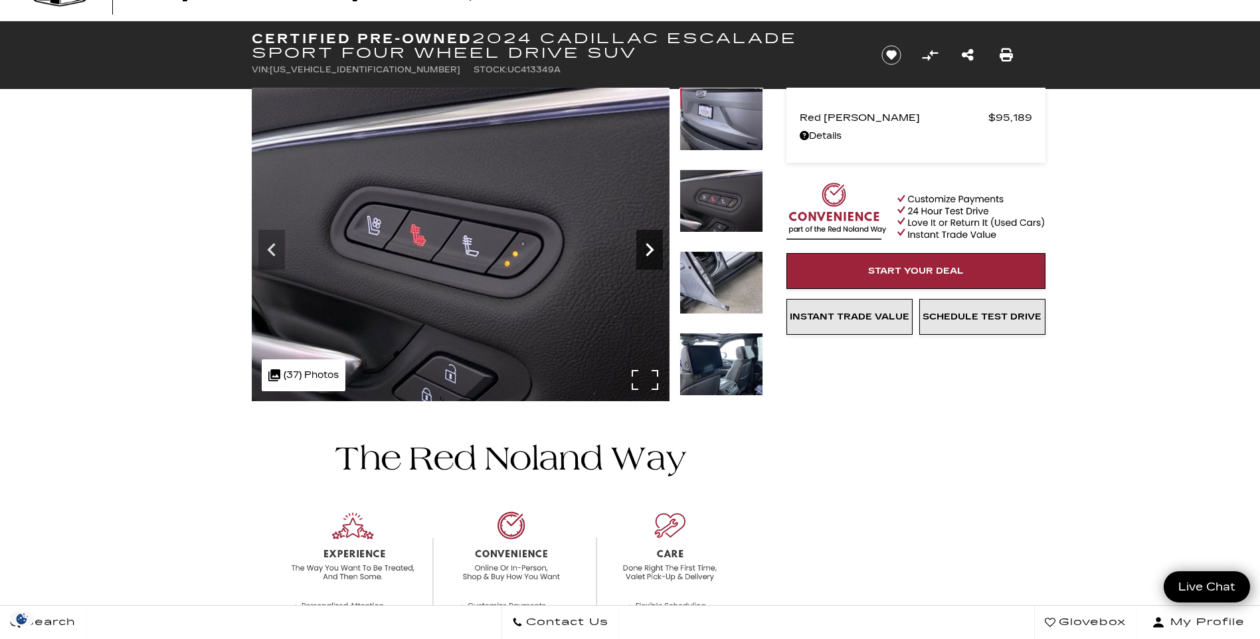
click at [650, 250] on icon "Next" at bounding box center [649, 250] width 27 height 27
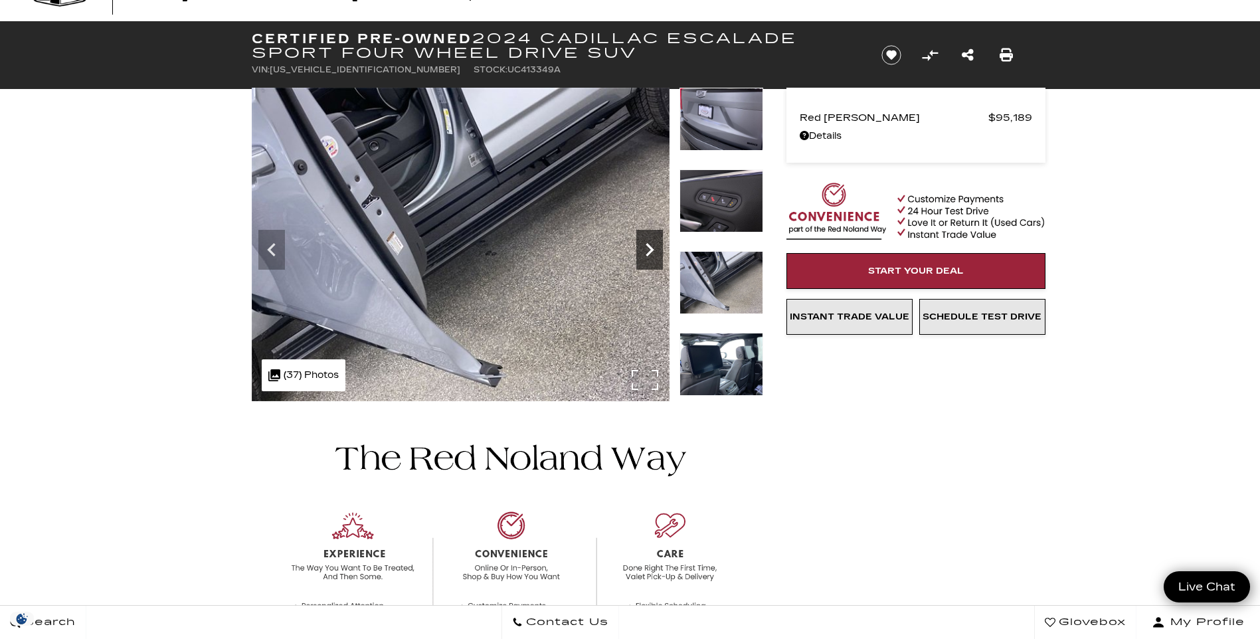
click at [650, 250] on icon "Next" at bounding box center [649, 250] width 27 height 27
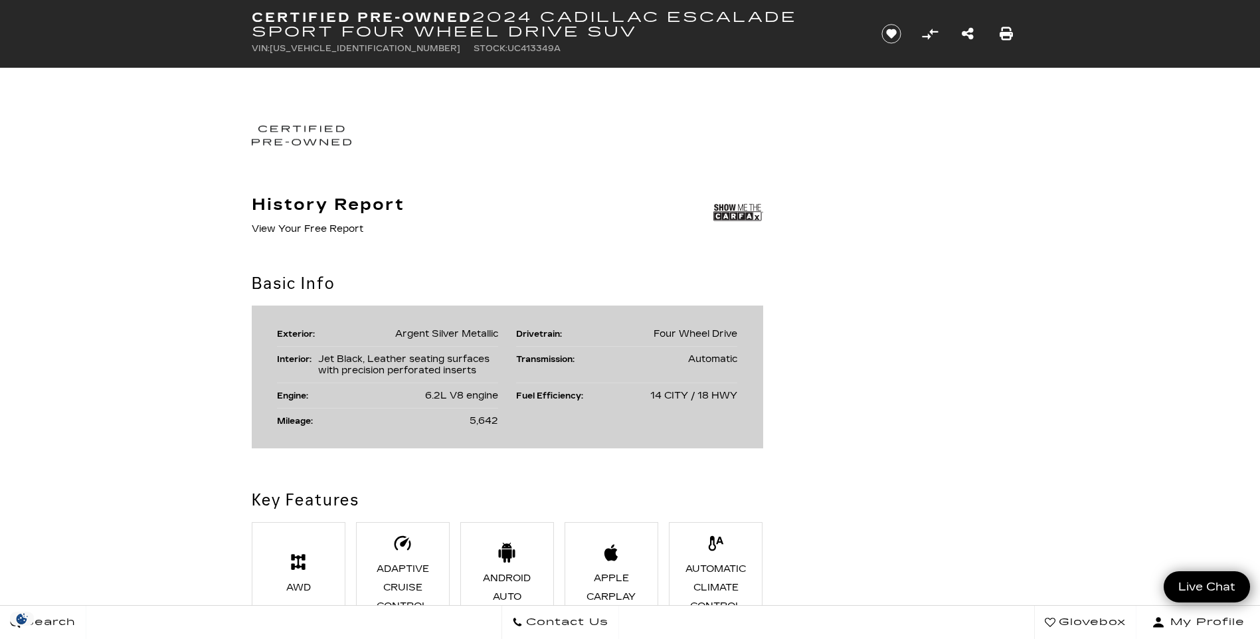
scroll to position [690, 0]
click at [737, 215] on img at bounding box center [739, 213] width 50 height 33
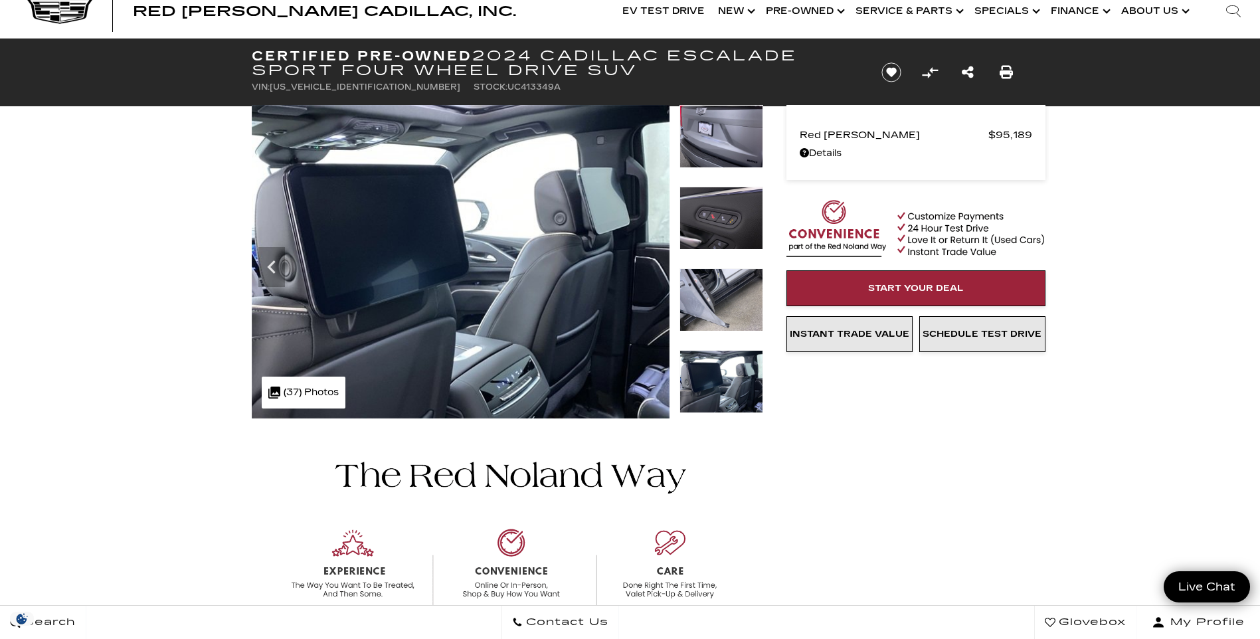
scroll to position [0, 0]
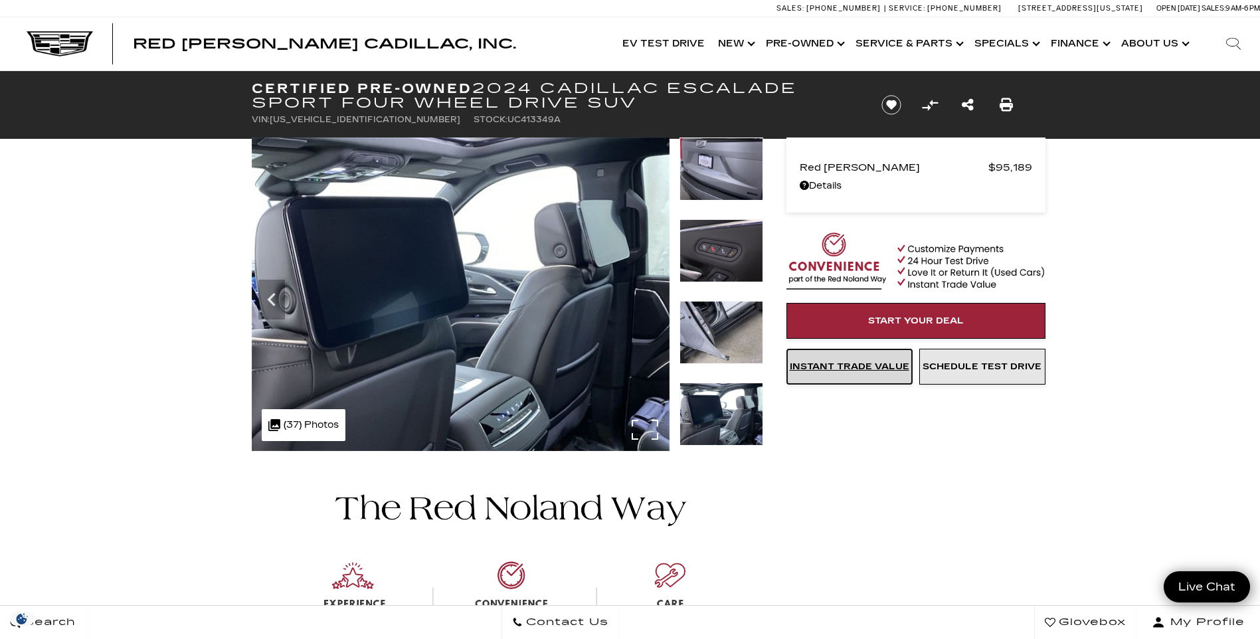
drag, startPoint x: 850, startPoint y: 373, endPoint x: 328, endPoint y: 393, distance: 523.2
click at [850, 373] on link "Instant Trade Value" at bounding box center [850, 367] width 126 height 36
